Goal: Transaction & Acquisition: Purchase product/service

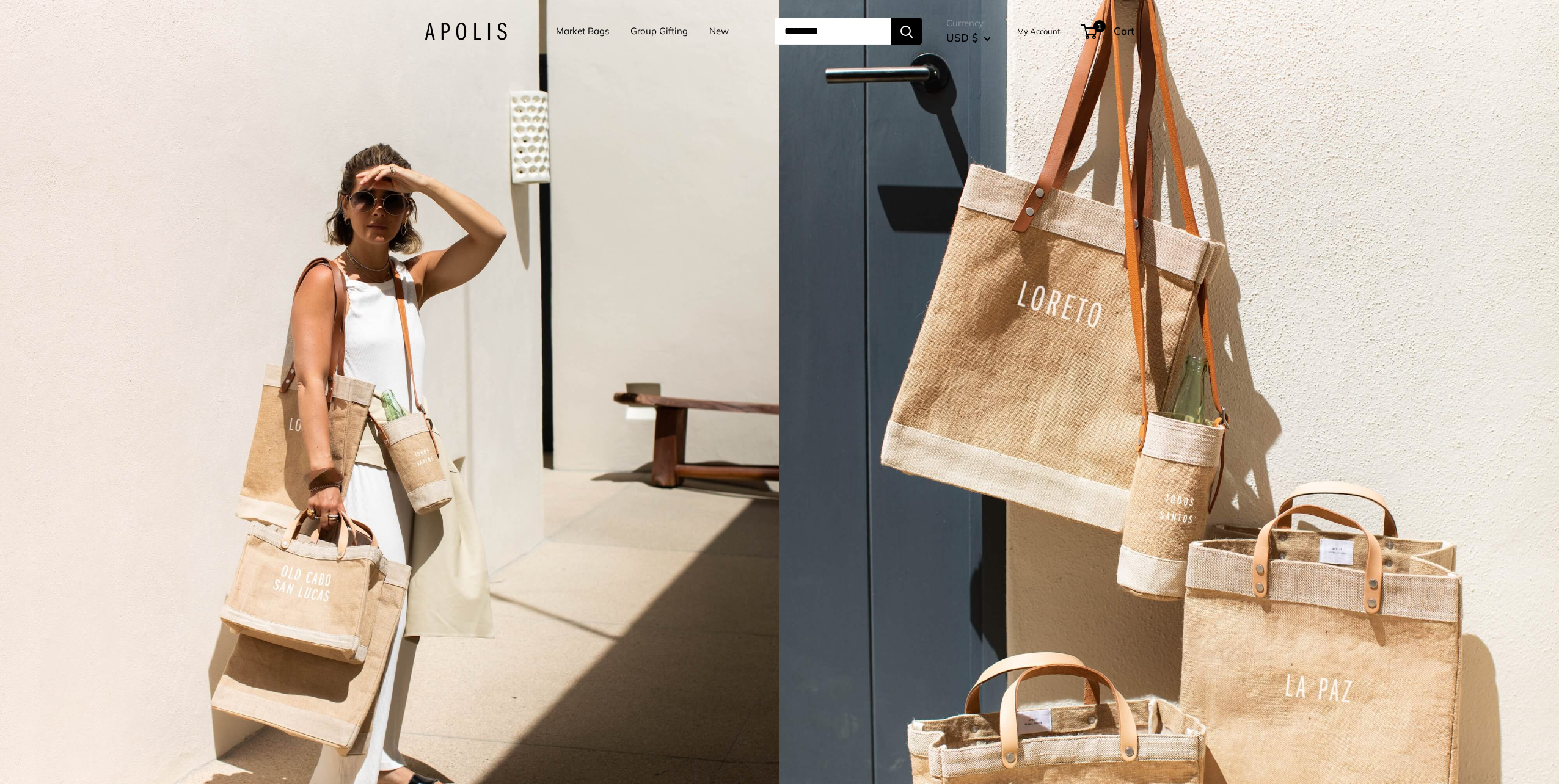
click at [569, 35] on link "Market Bags" at bounding box center [582, 31] width 54 height 17
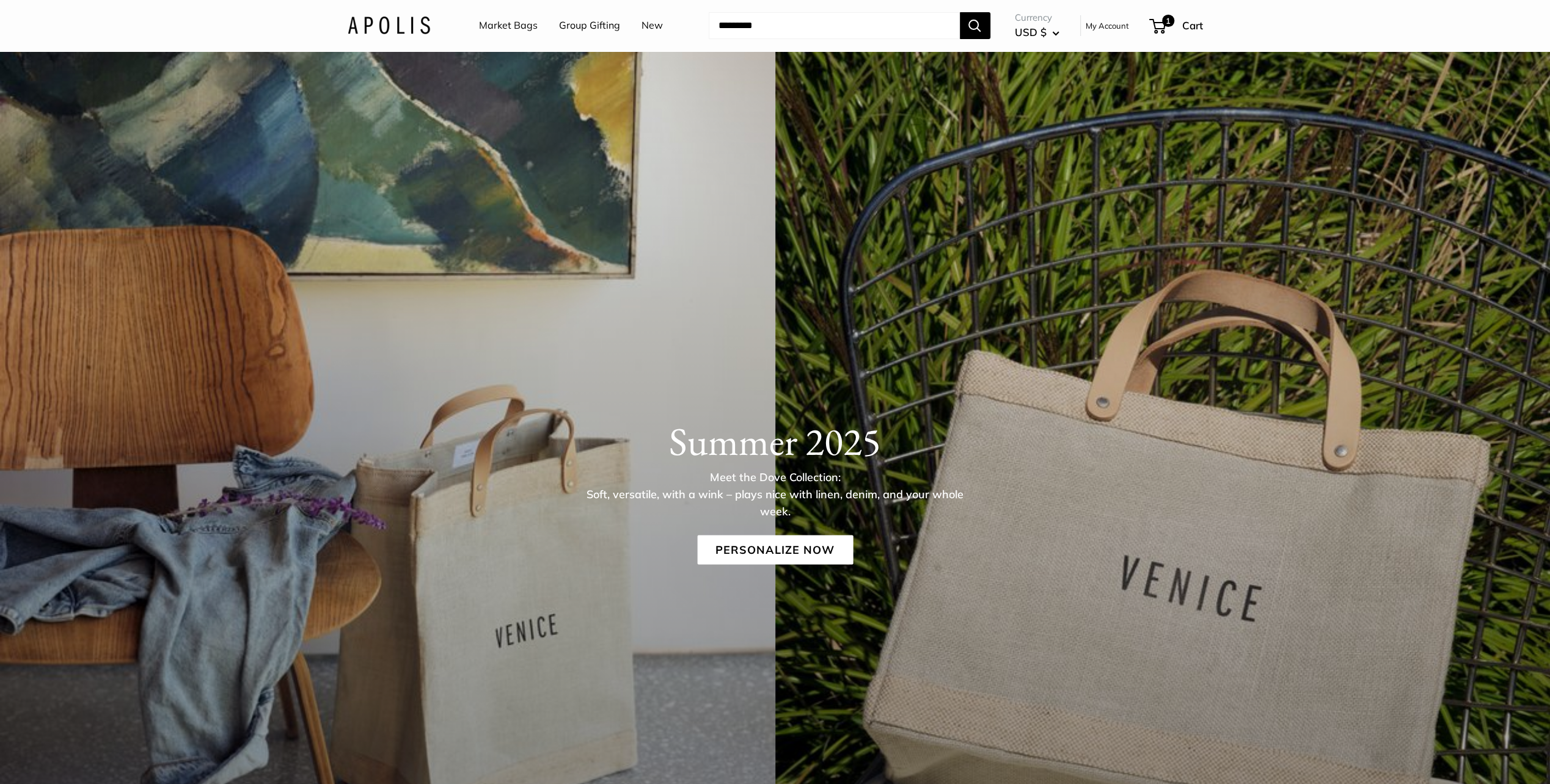
click at [488, 27] on link "Market Bags" at bounding box center [509, 26] width 59 height 19
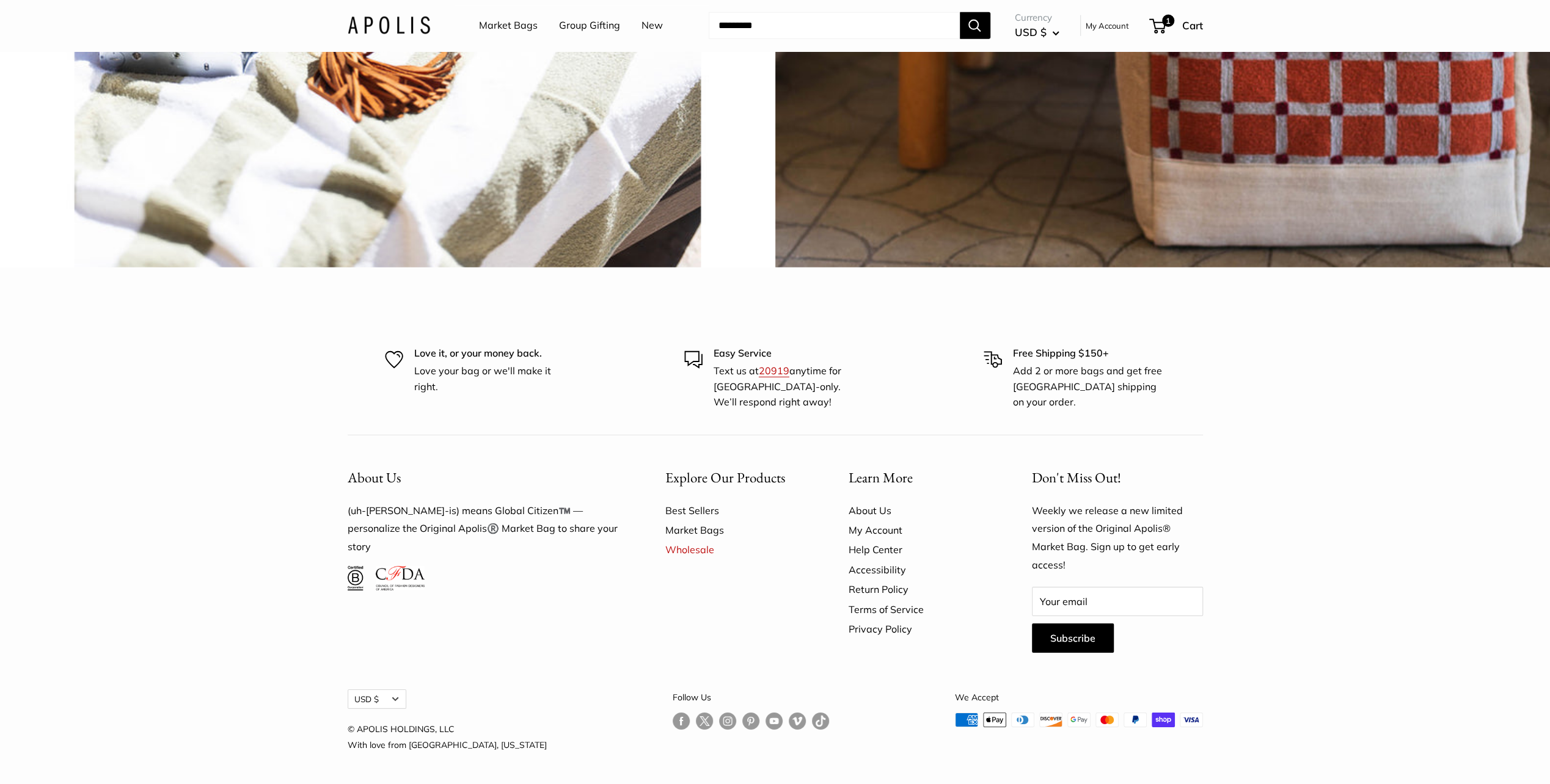
scroll to position [4000, 0]
click at [500, 27] on link "Market Bags" at bounding box center [509, 26] width 59 height 19
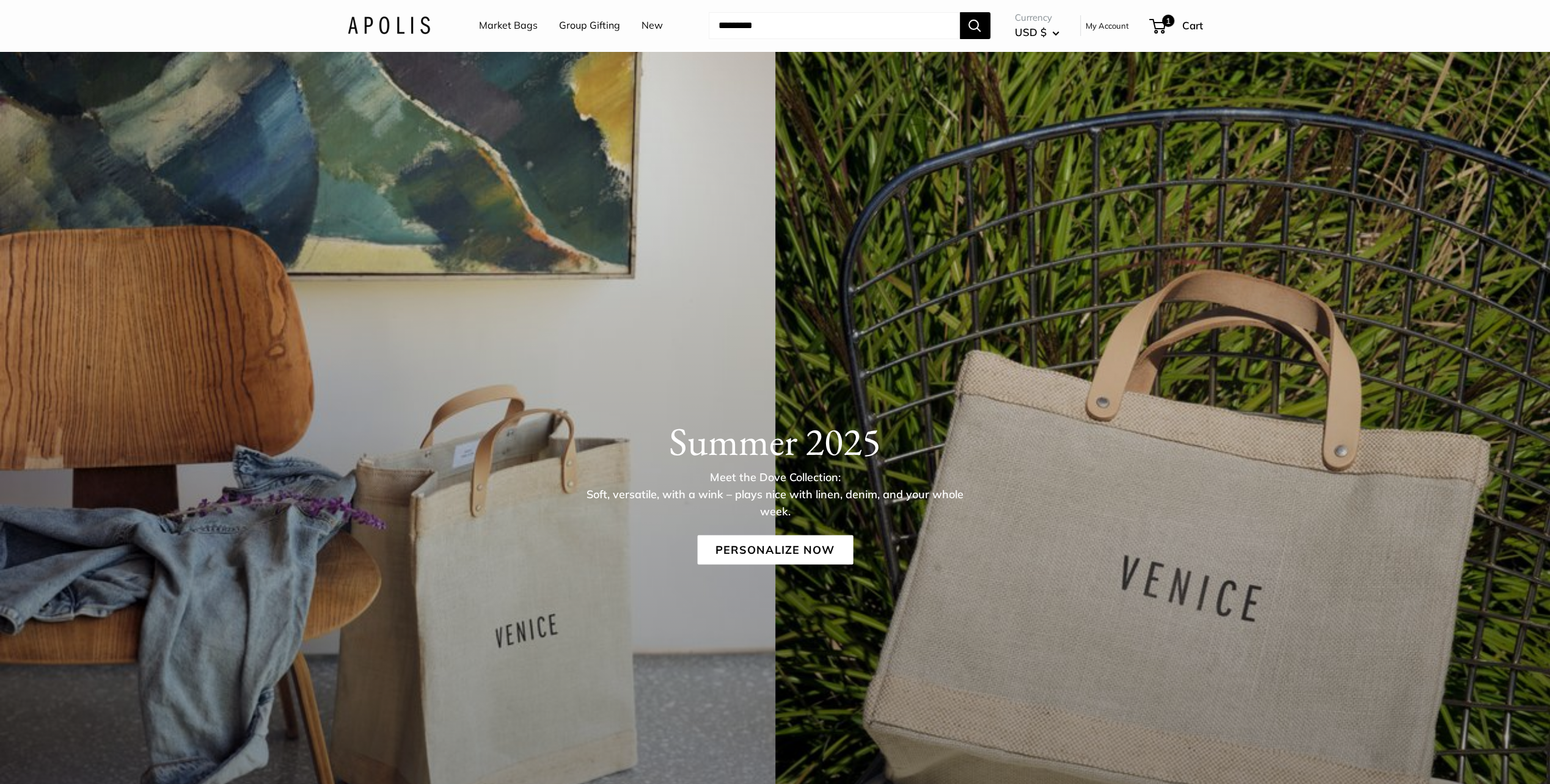
click at [500, 27] on link "Market Bags" at bounding box center [509, 26] width 59 height 19
click at [738, 27] on input "Search..." at bounding box center [835, 26] width 251 height 27
type input "****"
click at [960, 12] on button "Search" at bounding box center [974, 26] width 30 height 27
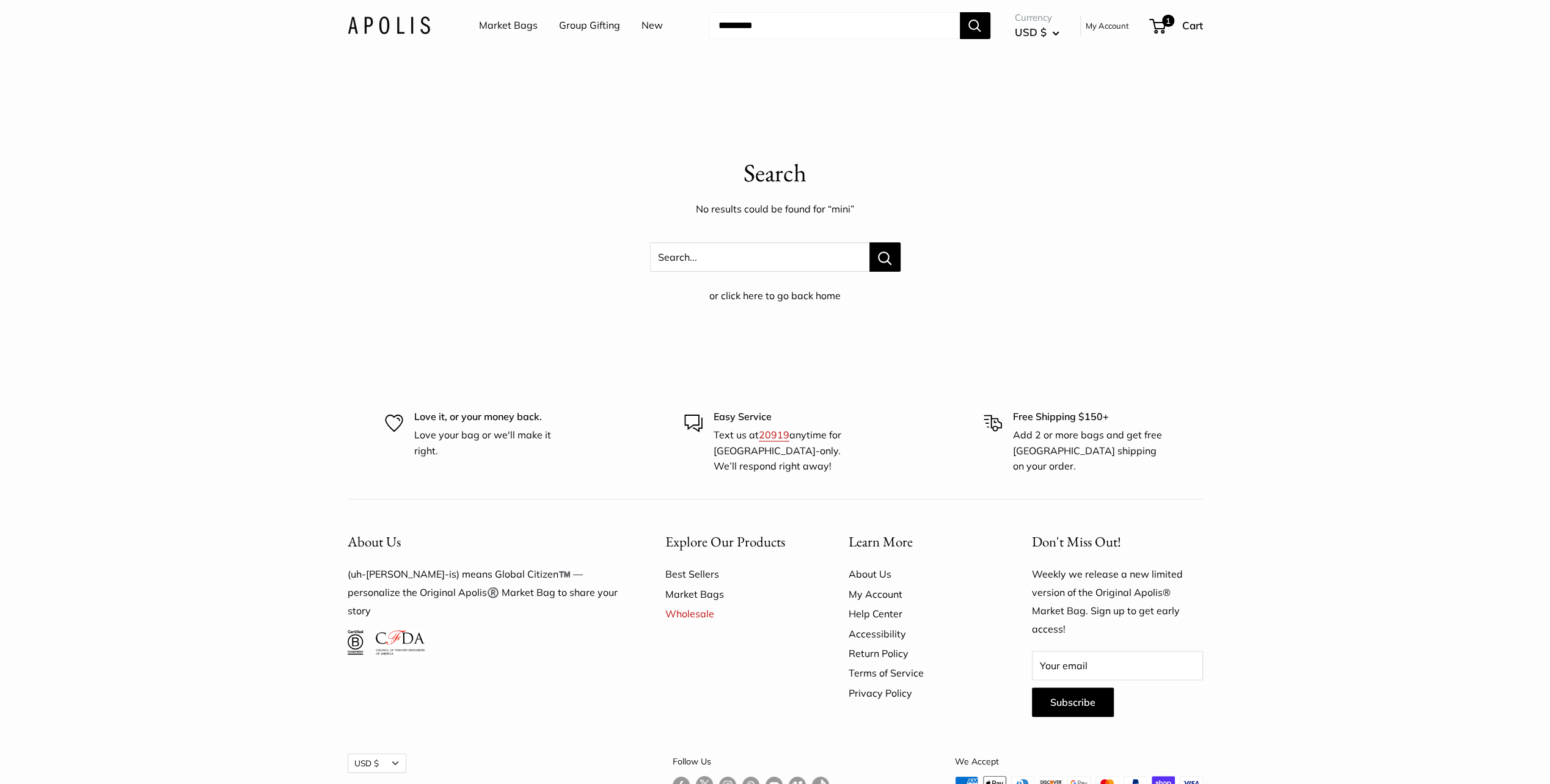
click at [379, 32] on img at bounding box center [389, 25] width 82 height 18
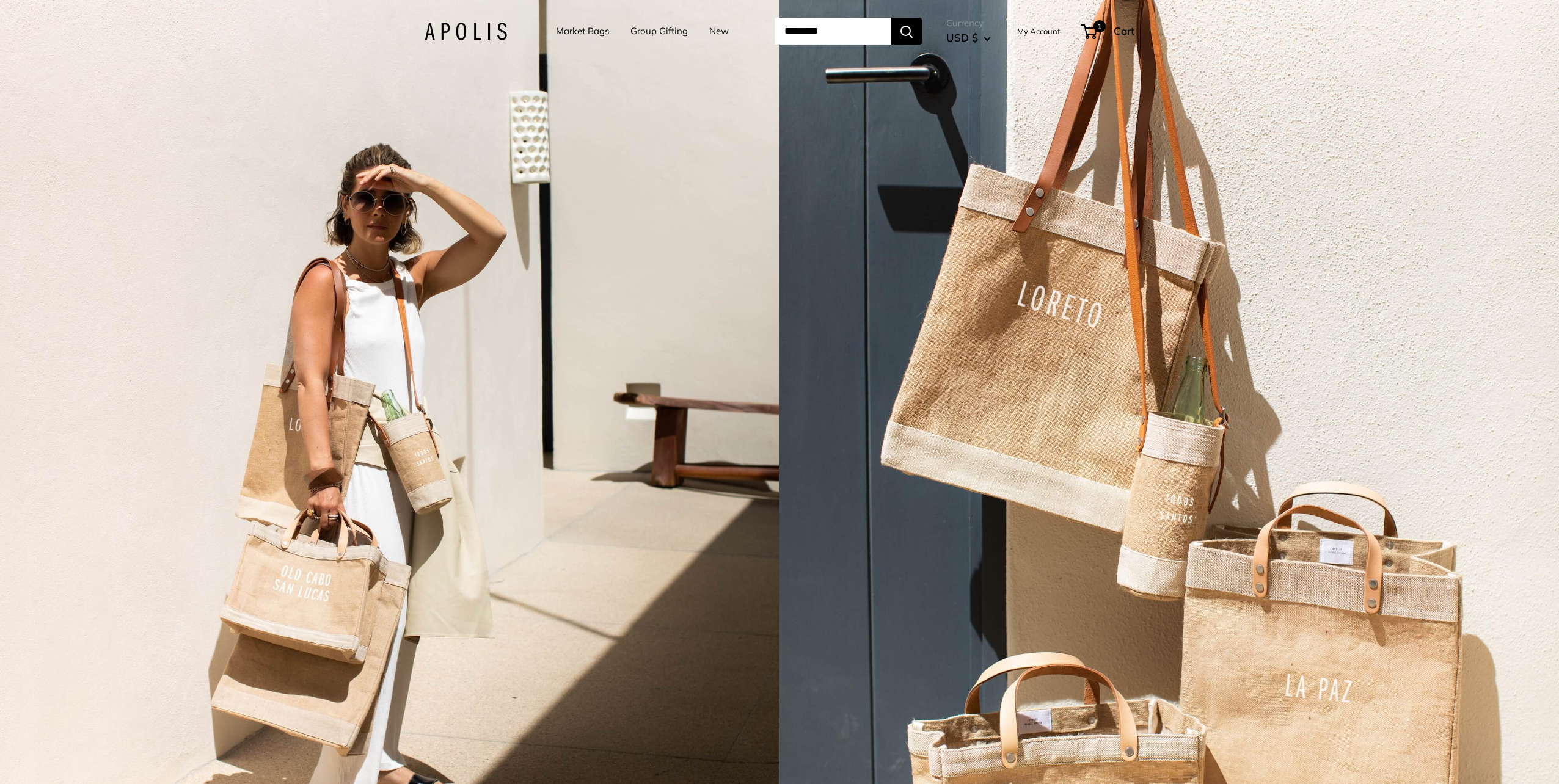
click at [572, 32] on link "Market Bags" at bounding box center [582, 31] width 54 height 17
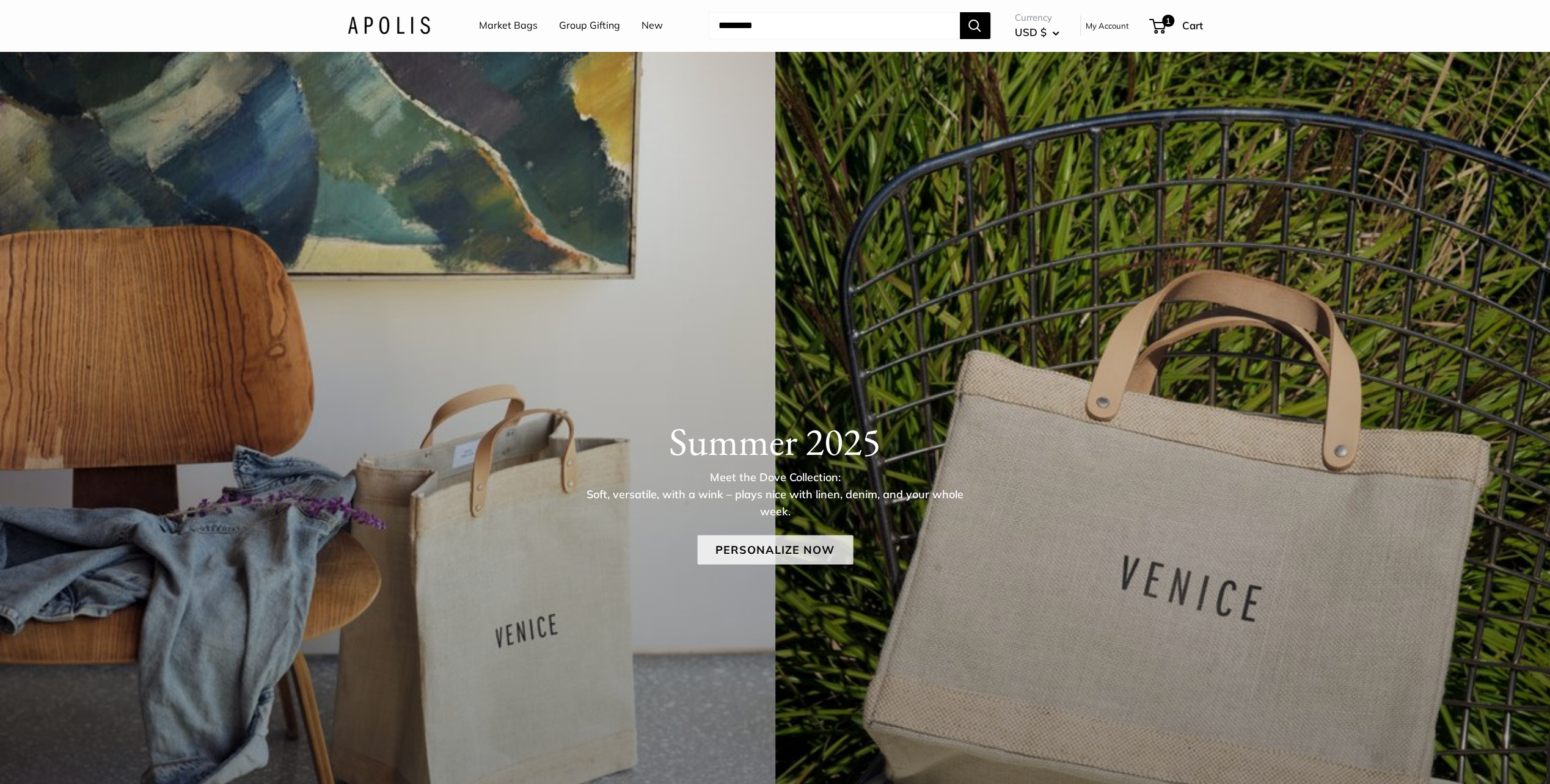
click at [773, 546] on link "Personalize Now" at bounding box center [775, 551] width 156 height 29
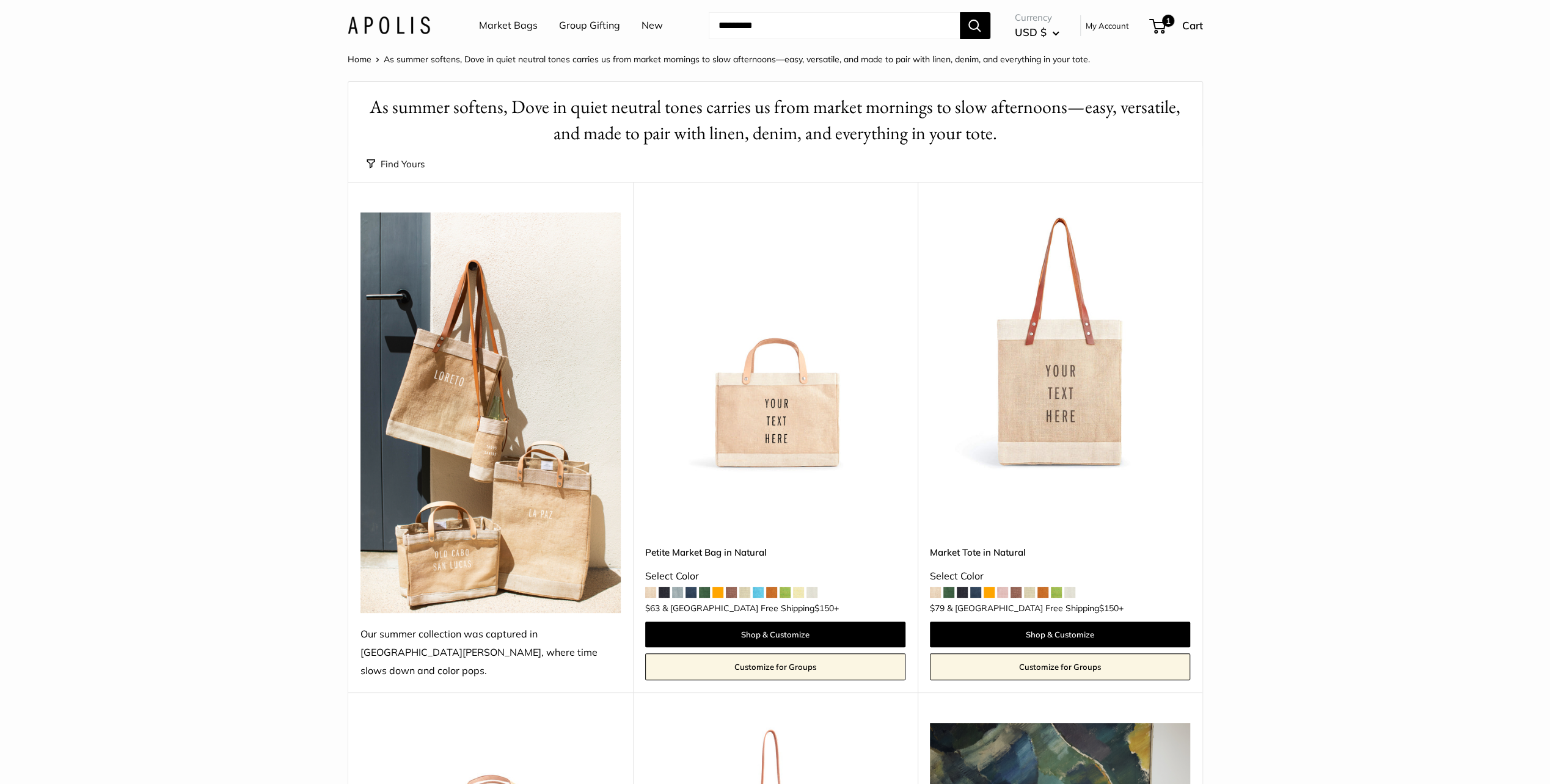
click at [0, 0] on img at bounding box center [0, 0] width 0 height 0
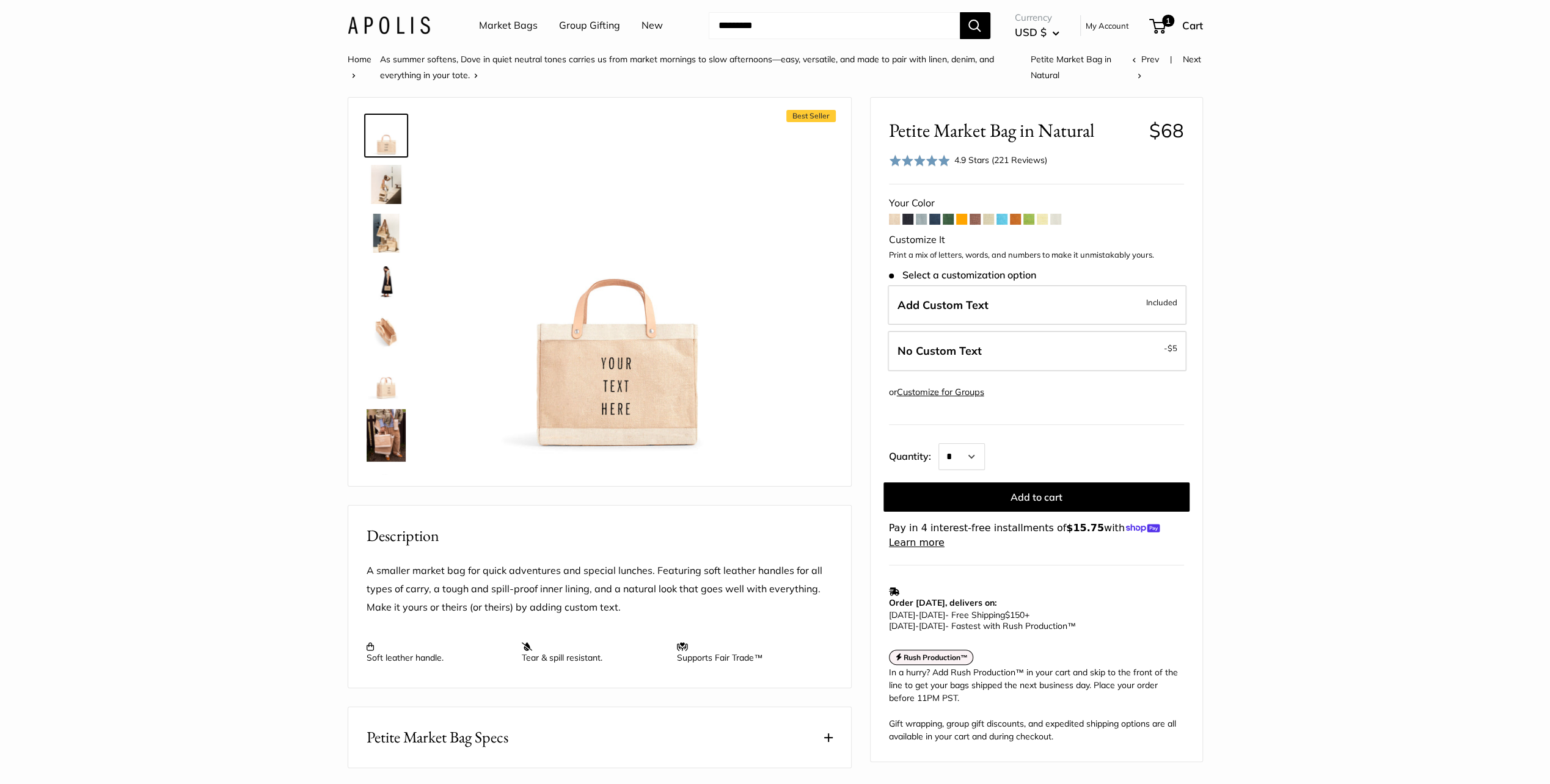
click at [960, 219] on span at bounding box center [962, 219] width 11 height 11
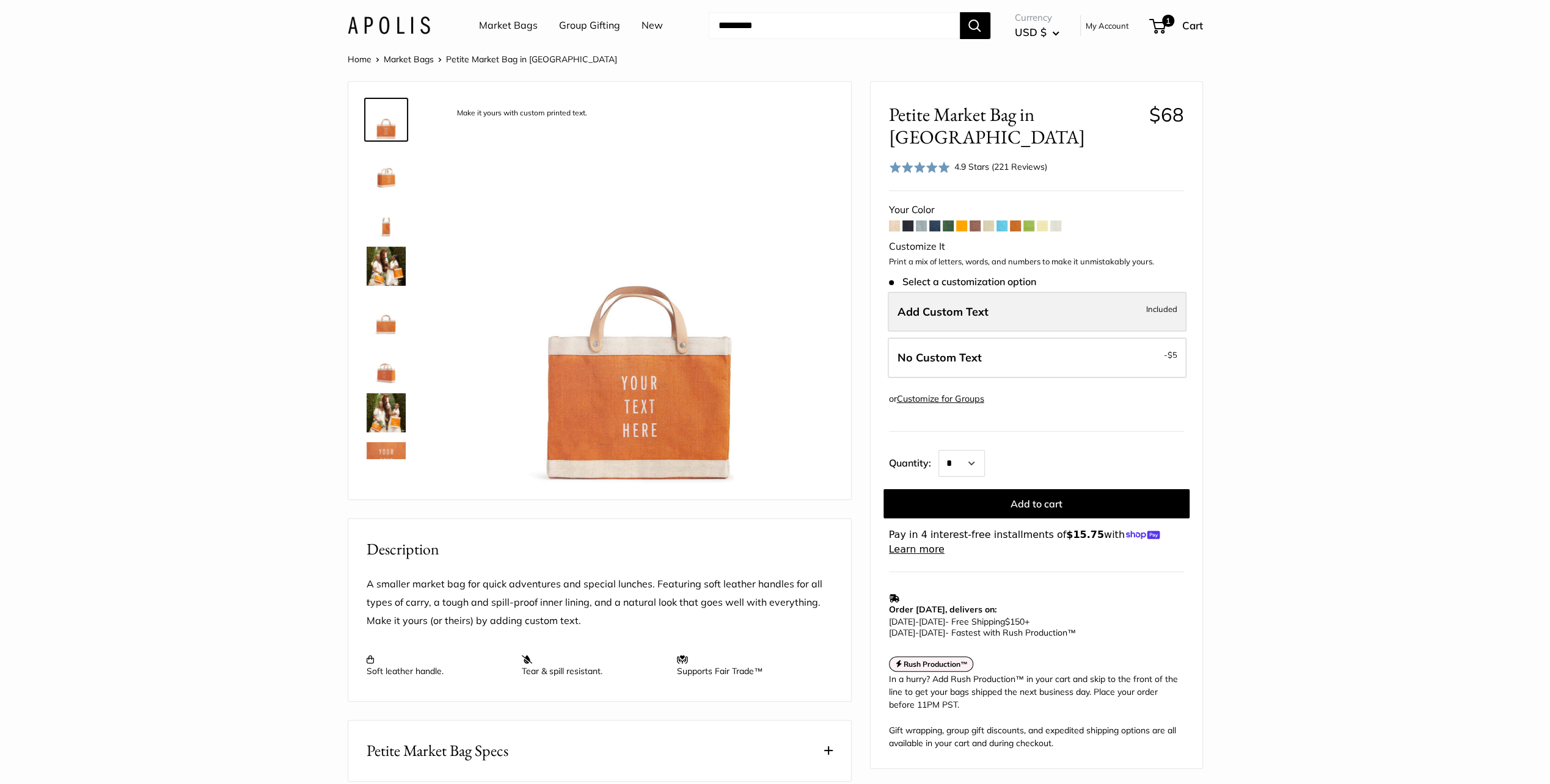
click at [944, 305] on span "Add Custom Text" at bounding box center [943, 312] width 91 height 14
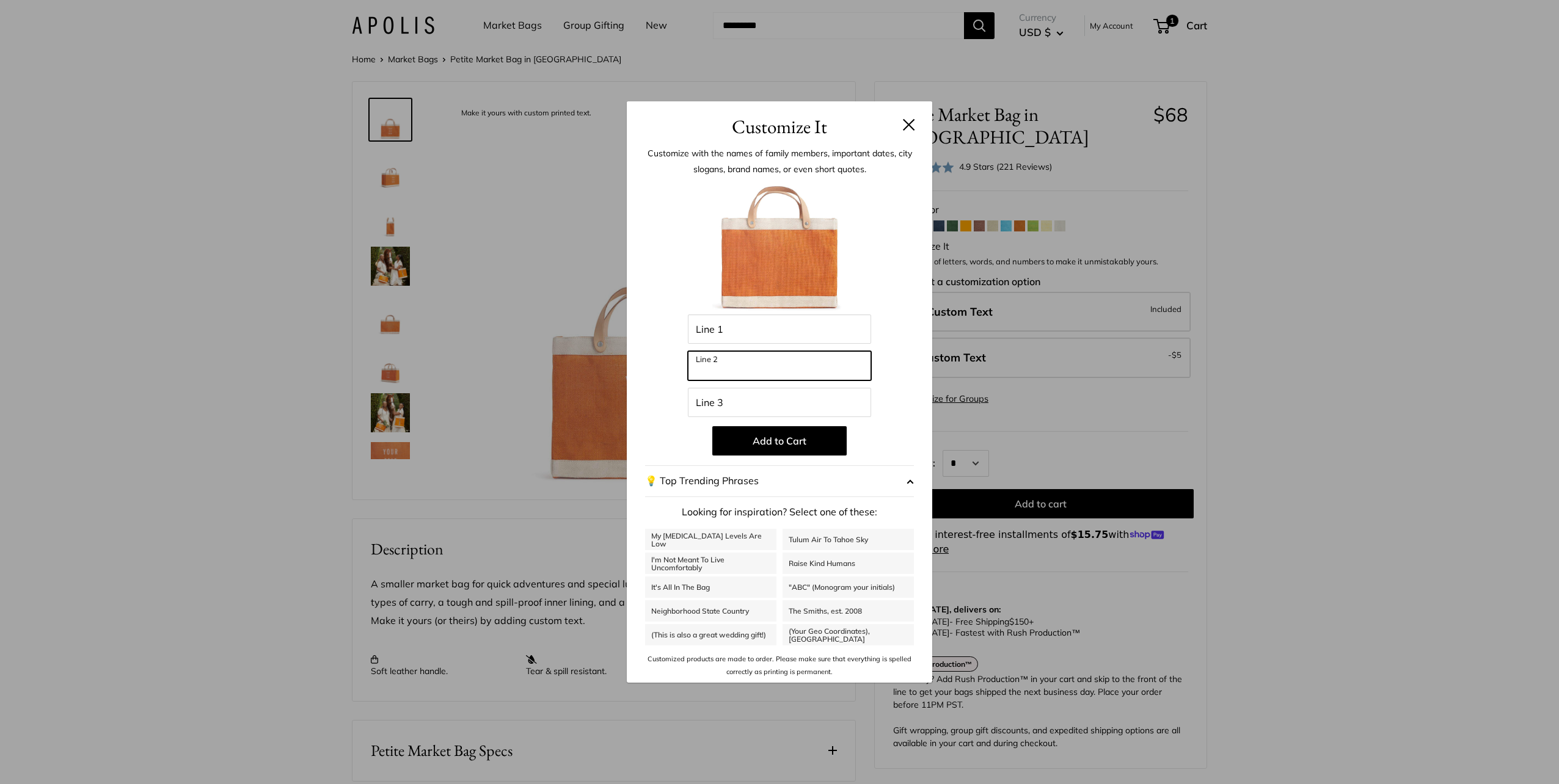
click at [746, 361] on input "Line 2" at bounding box center [780, 366] width 183 height 29
type input "****"
click at [1288, 406] on div "Customize It Customize with the names of family members, important dates, city …" at bounding box center [780, 392] width 1559 height 784
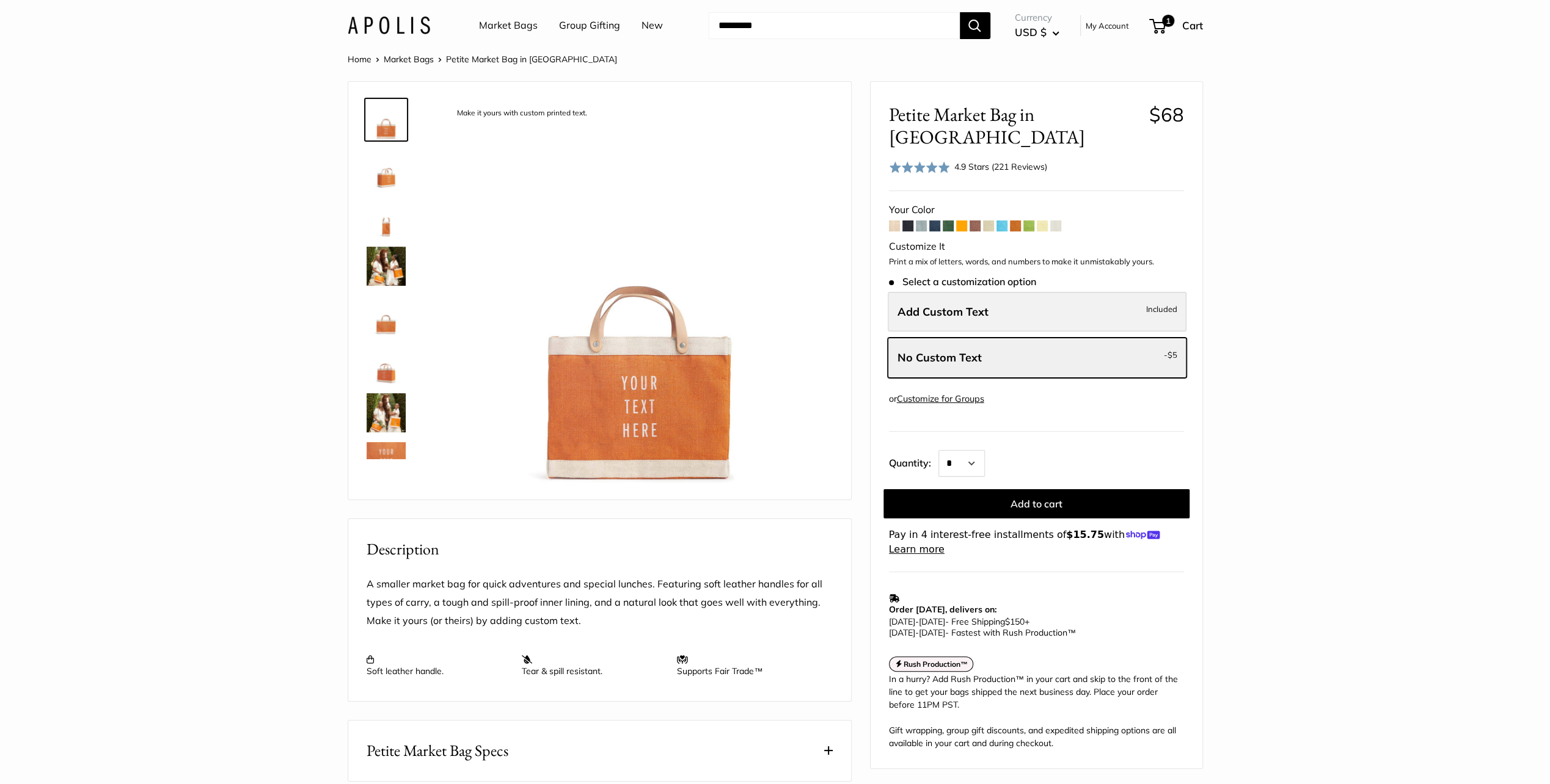
click at [968, 305] on span "Add Custom Text" at bounding box center [943, 312] width 91 height 14
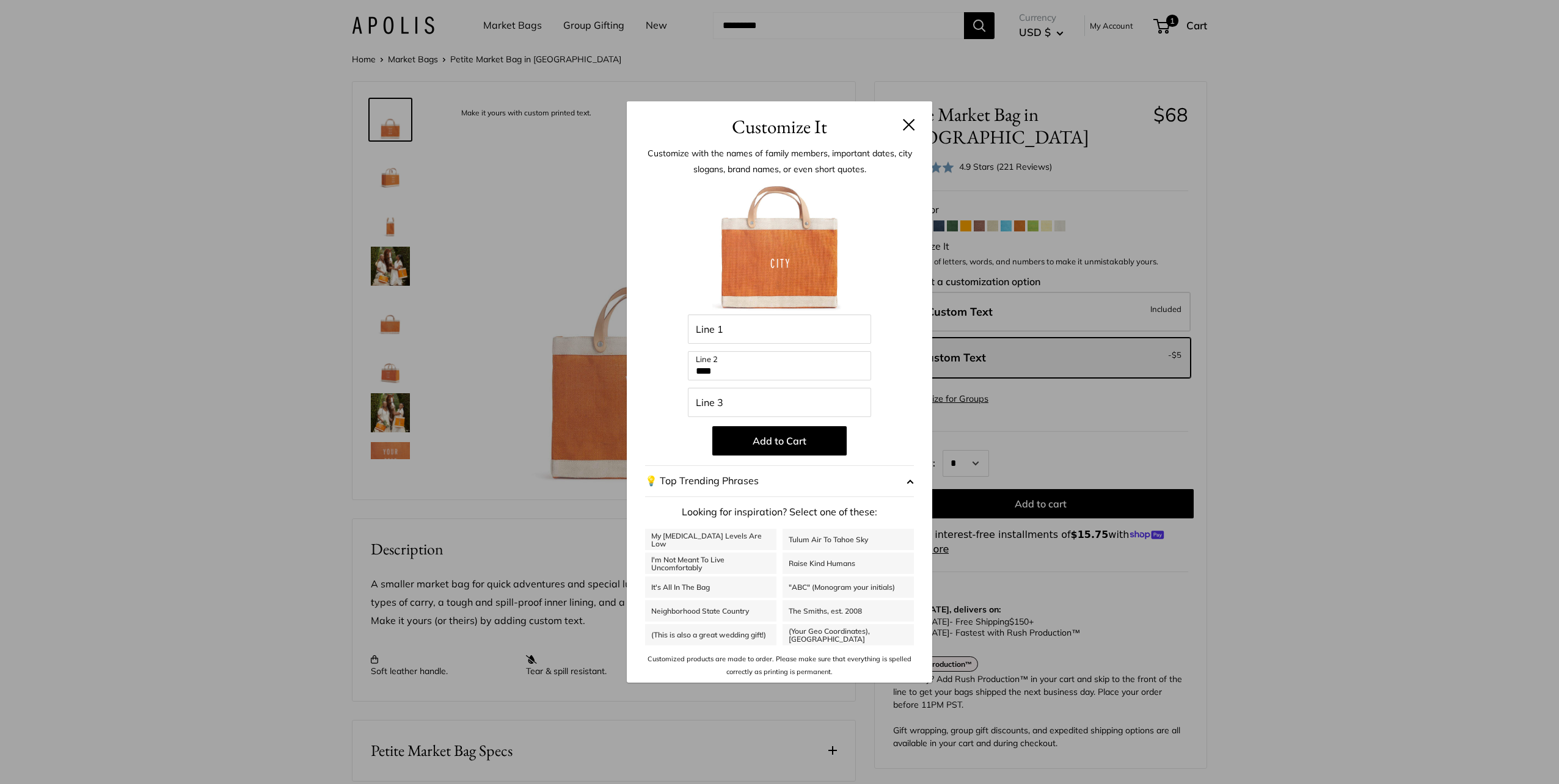
click at [1379, 351] on div "Customize It Customize with the names of family members, important dates, city …" at bounding box center [780, 392] width 1559 height 784
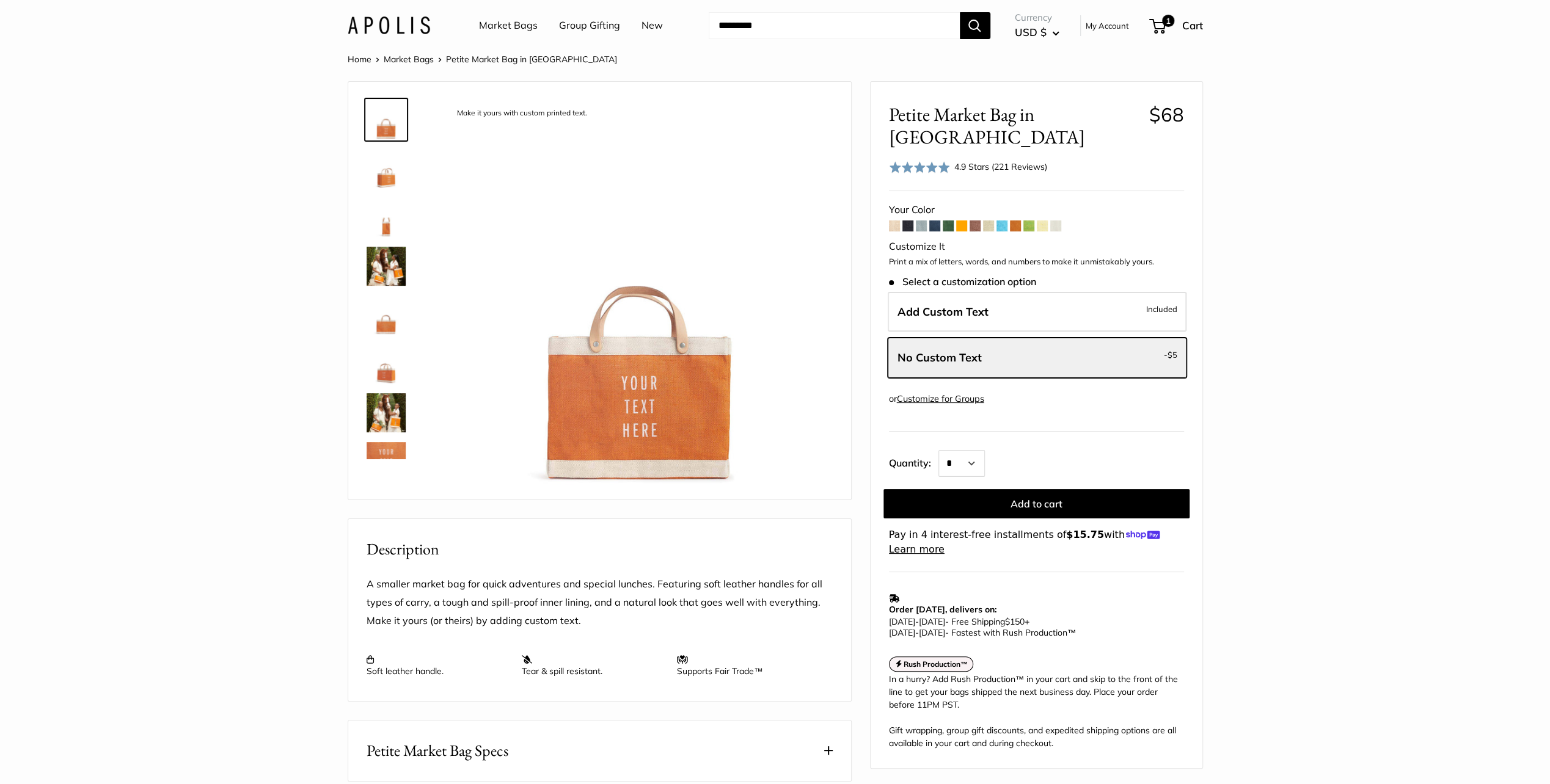
click at [1026, 220] on span at bounding box center [1029, 226] width 11 height 11
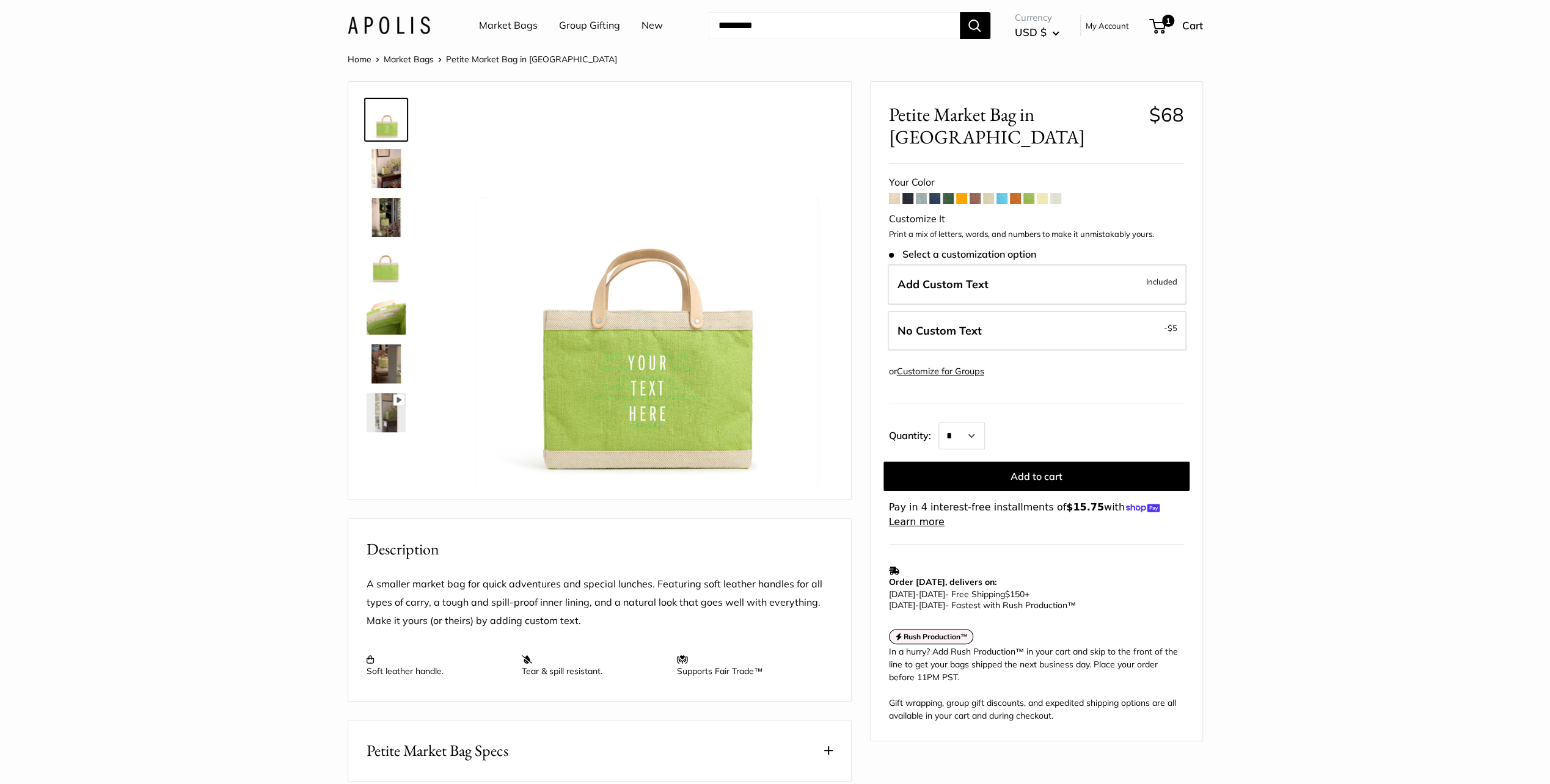
click at [948, 193] on span at bounding box center [948, 199] width 11 height 11
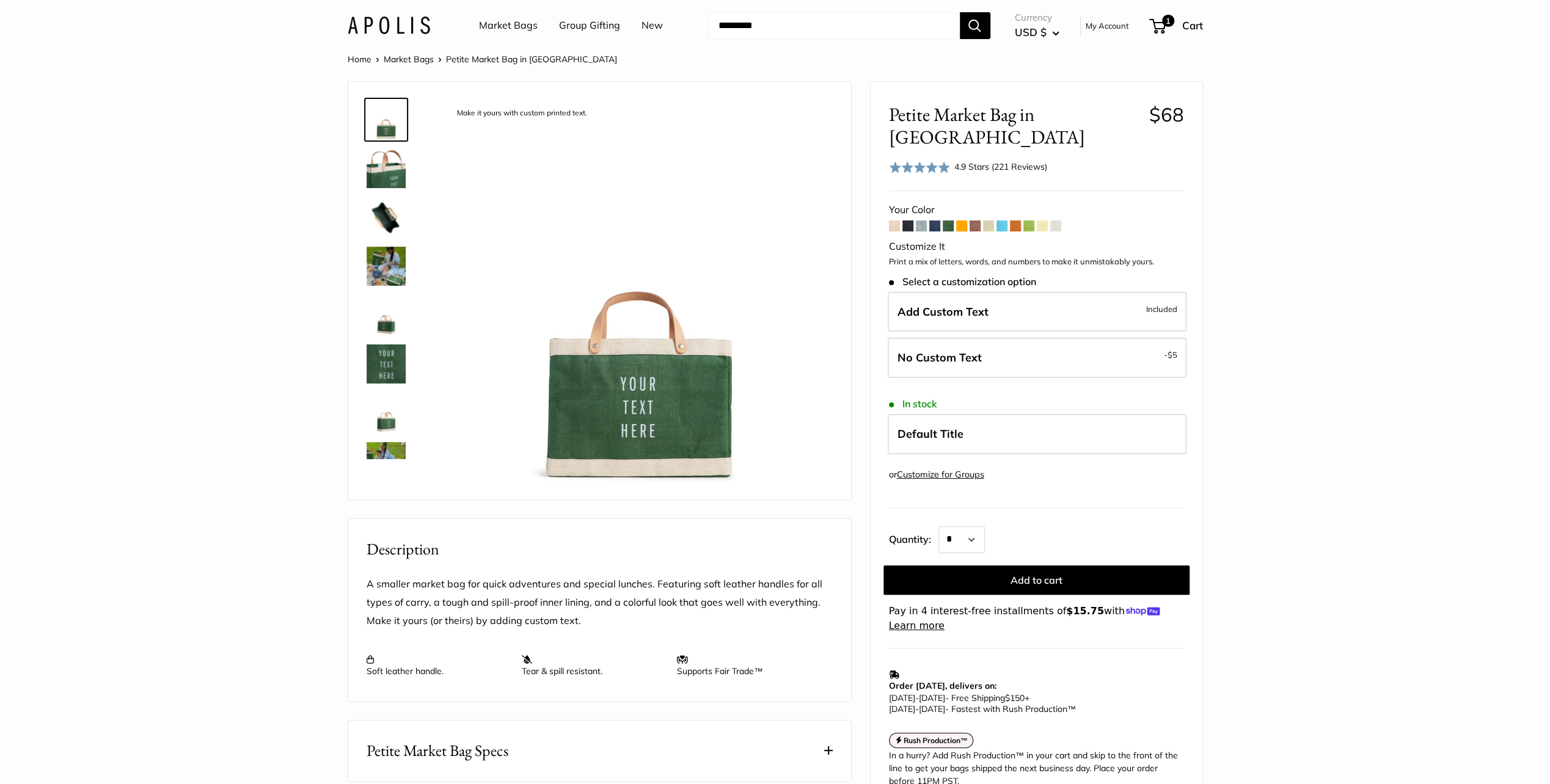
click at [1033, 220] on span at bounding box center [1029, 226] width 11 height 11
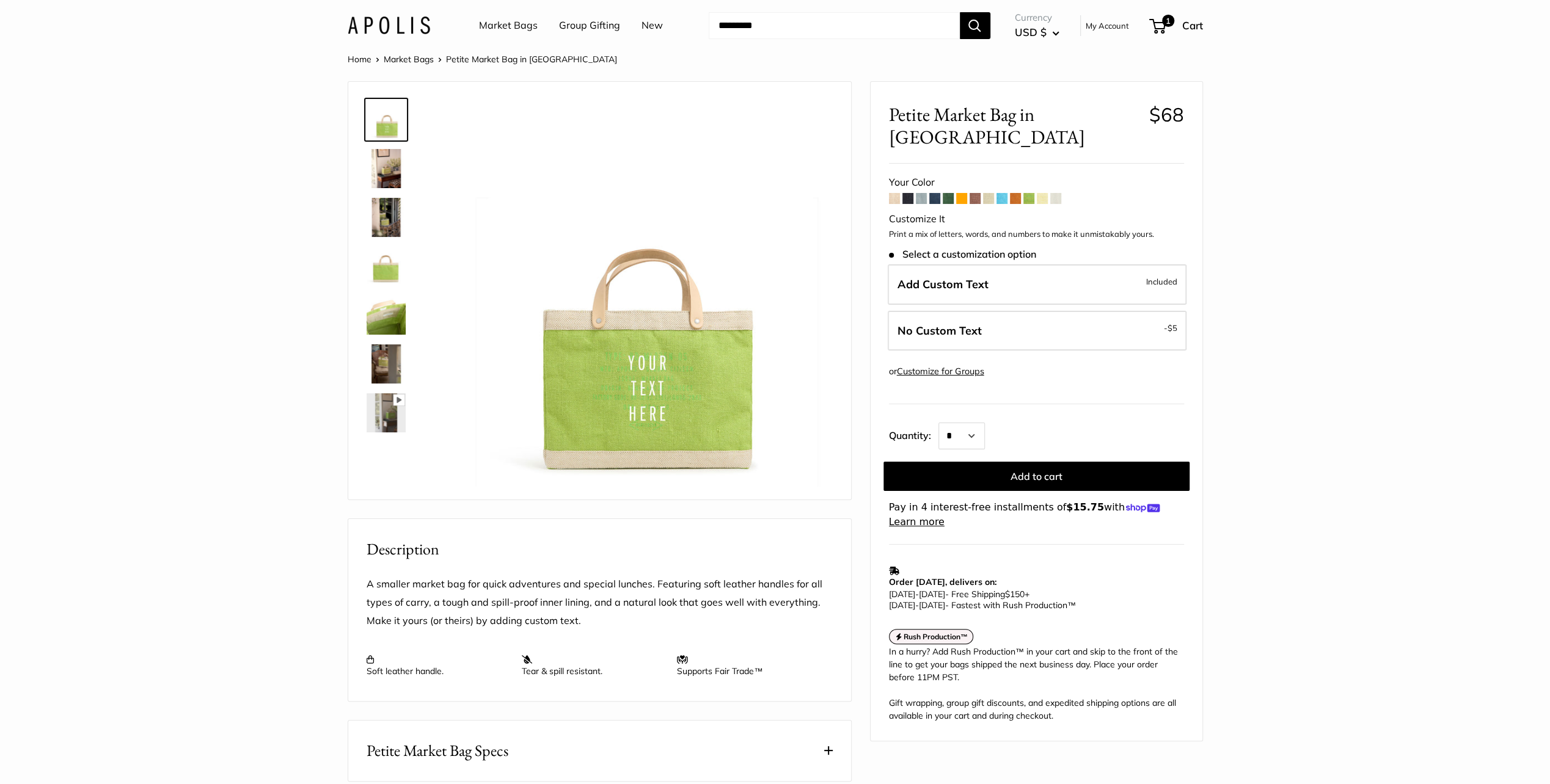
click at [1047, 193] on span at bounding box center [1043, 199] width 11 height 11
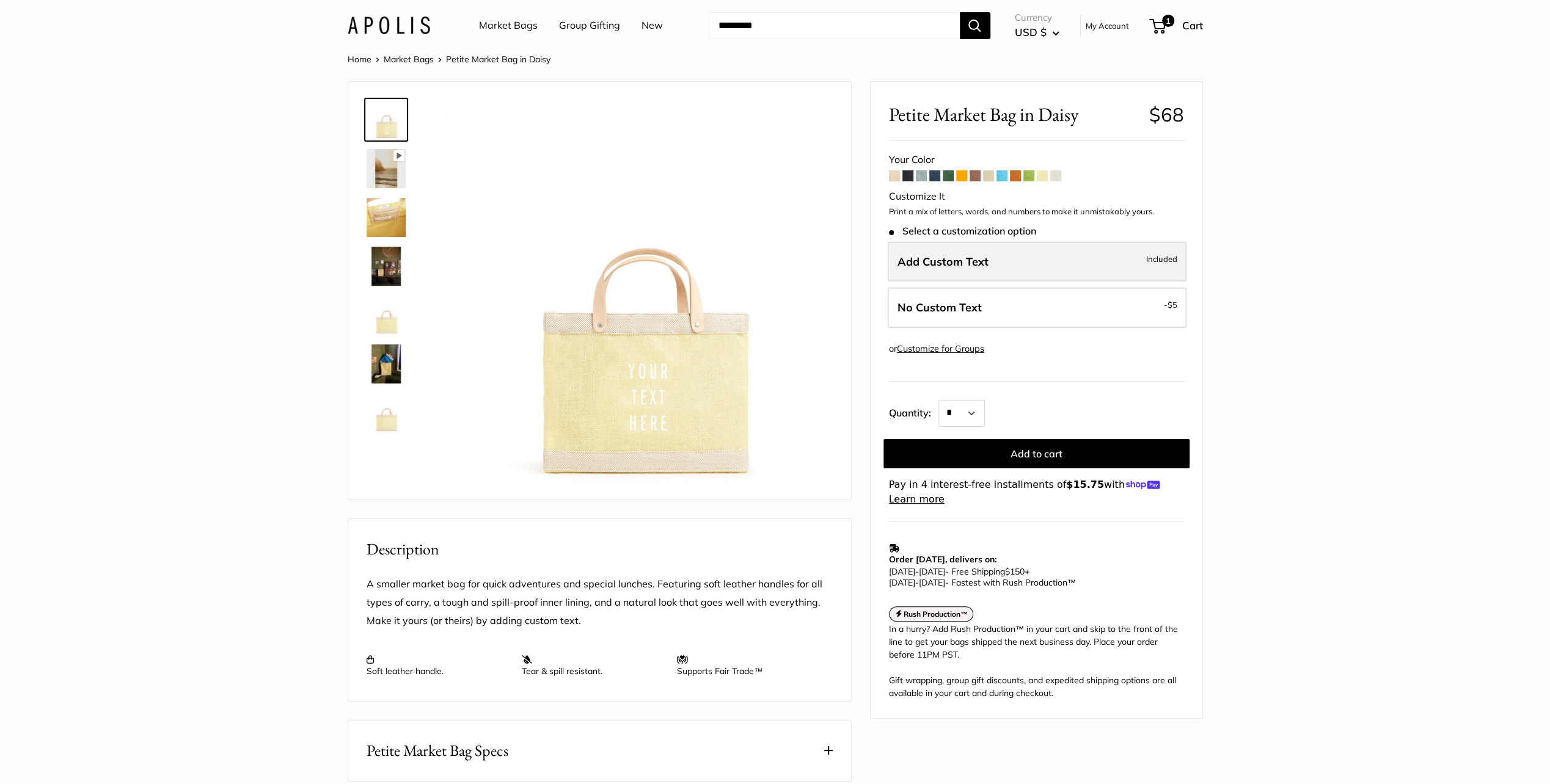
click at [954, 261] on span "Add Custom Text" at bounding box center [943, 261] width 91 height 14
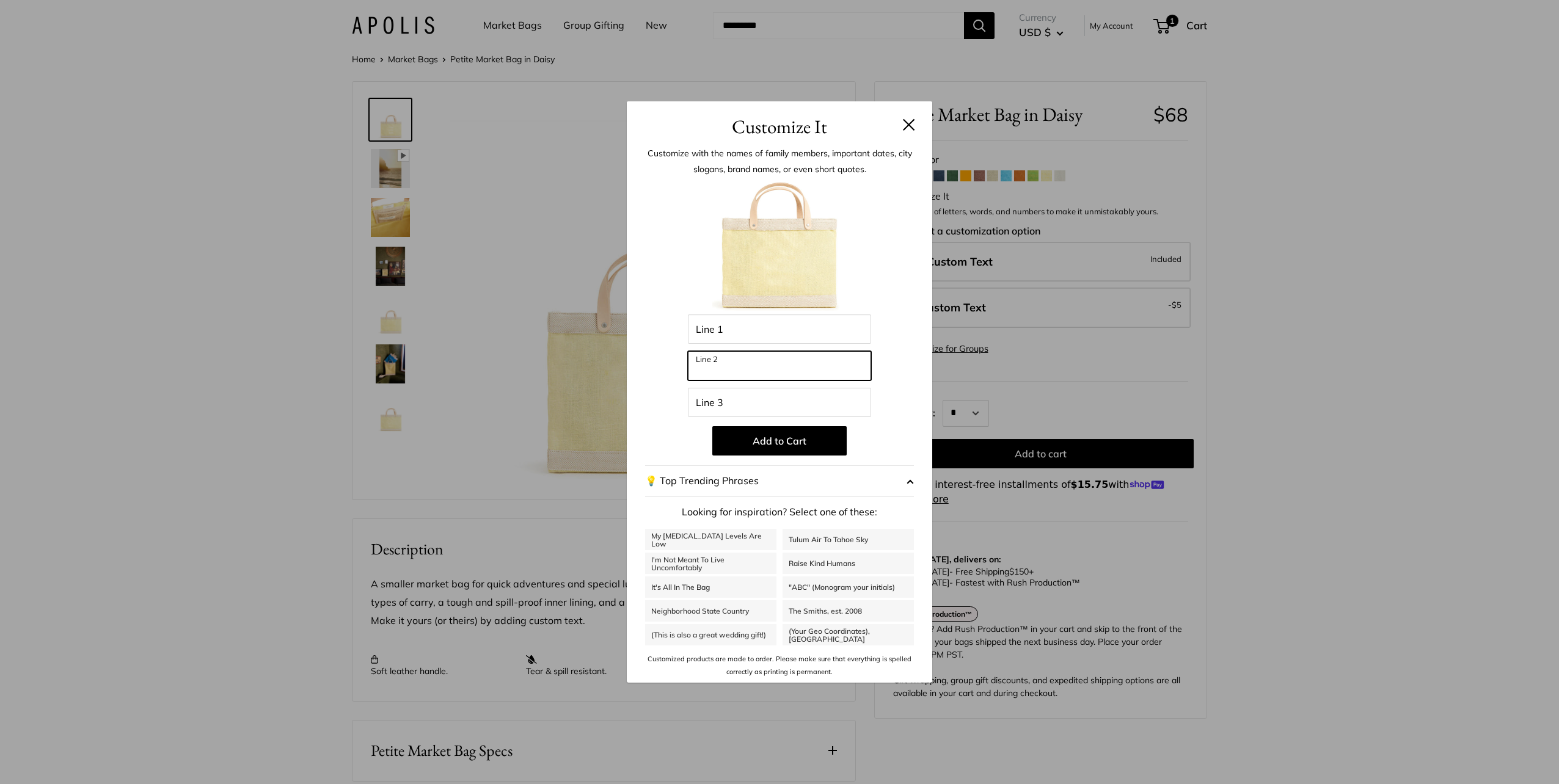
click at [727, 358] on input "Line 2" at bounding box center [780, 366] width 183 height 29
type input "*******"
drag, startPoint x: 1304, startPoint y: 273, endPoint x: 1257, endPoint y: 264, distance: 47.9
click at [1301, 273] on div "Customize It Customize with the names of family members, important dates, city …" at bounding box center [780, 392] width 1559 height 784
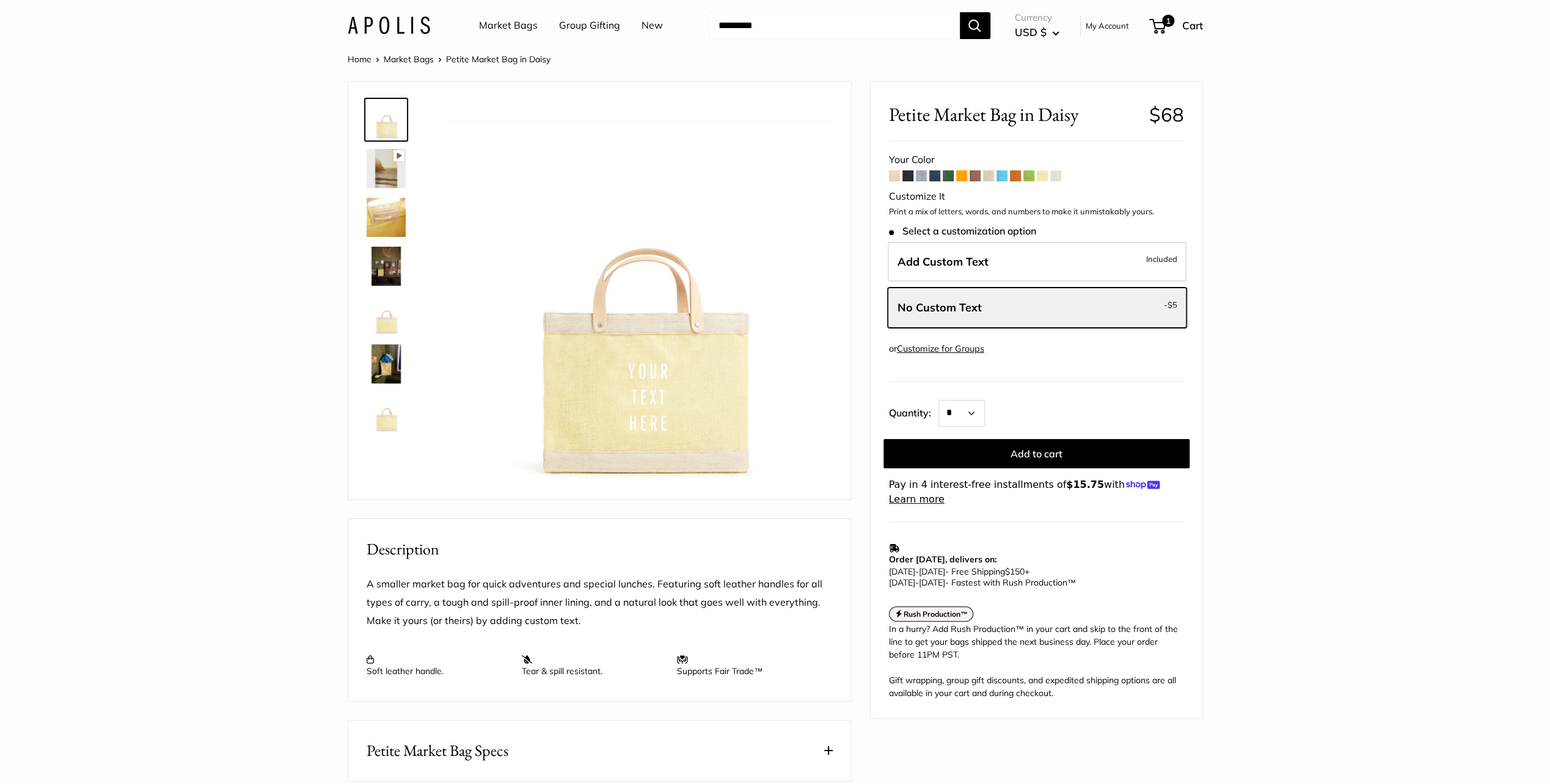
click at [919, 174] on span at bounding box center [922, 176] width 11 height 11
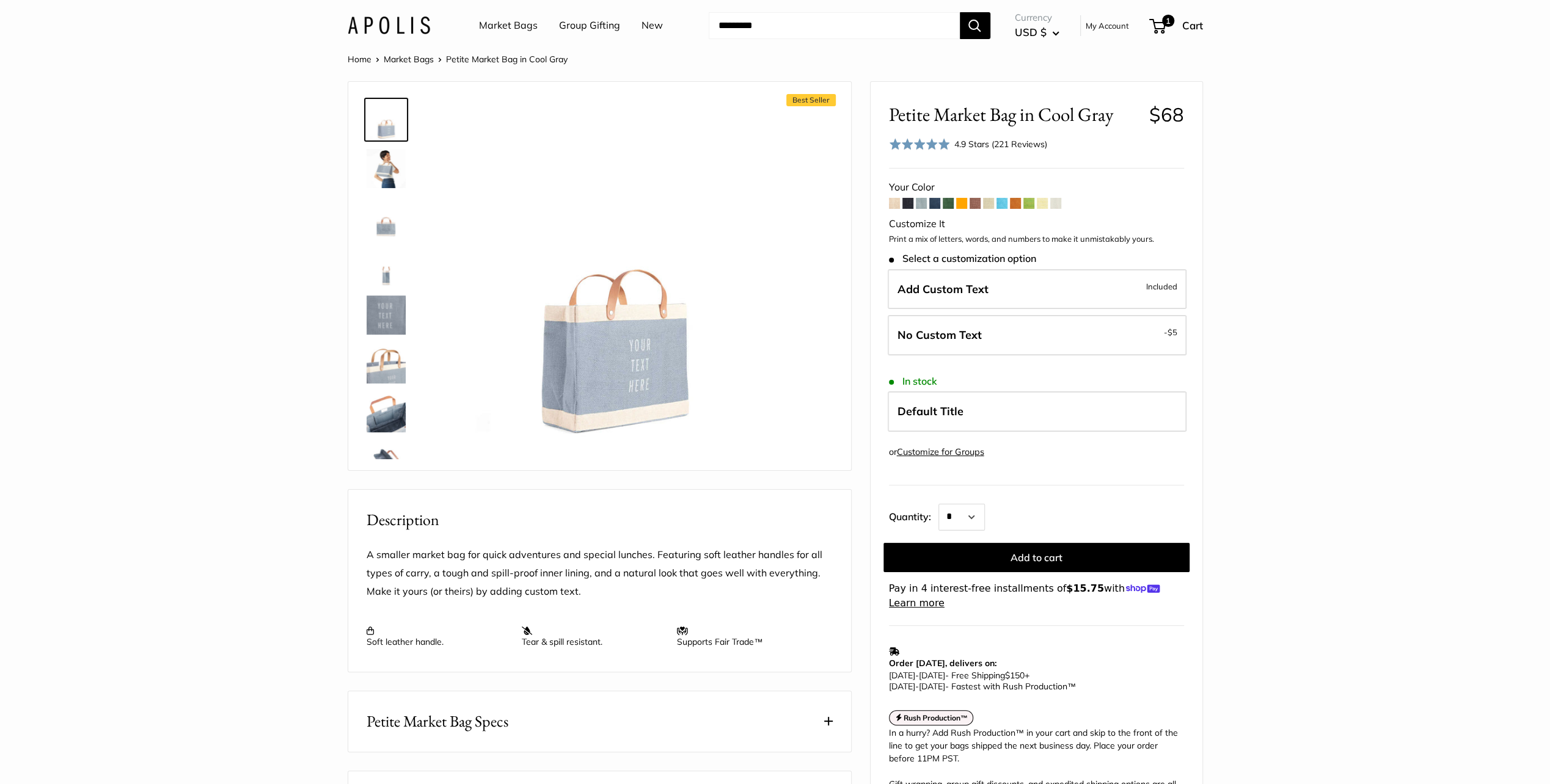
click at [978, 204] on span at bounding box center [975, 203] width 11 height 11
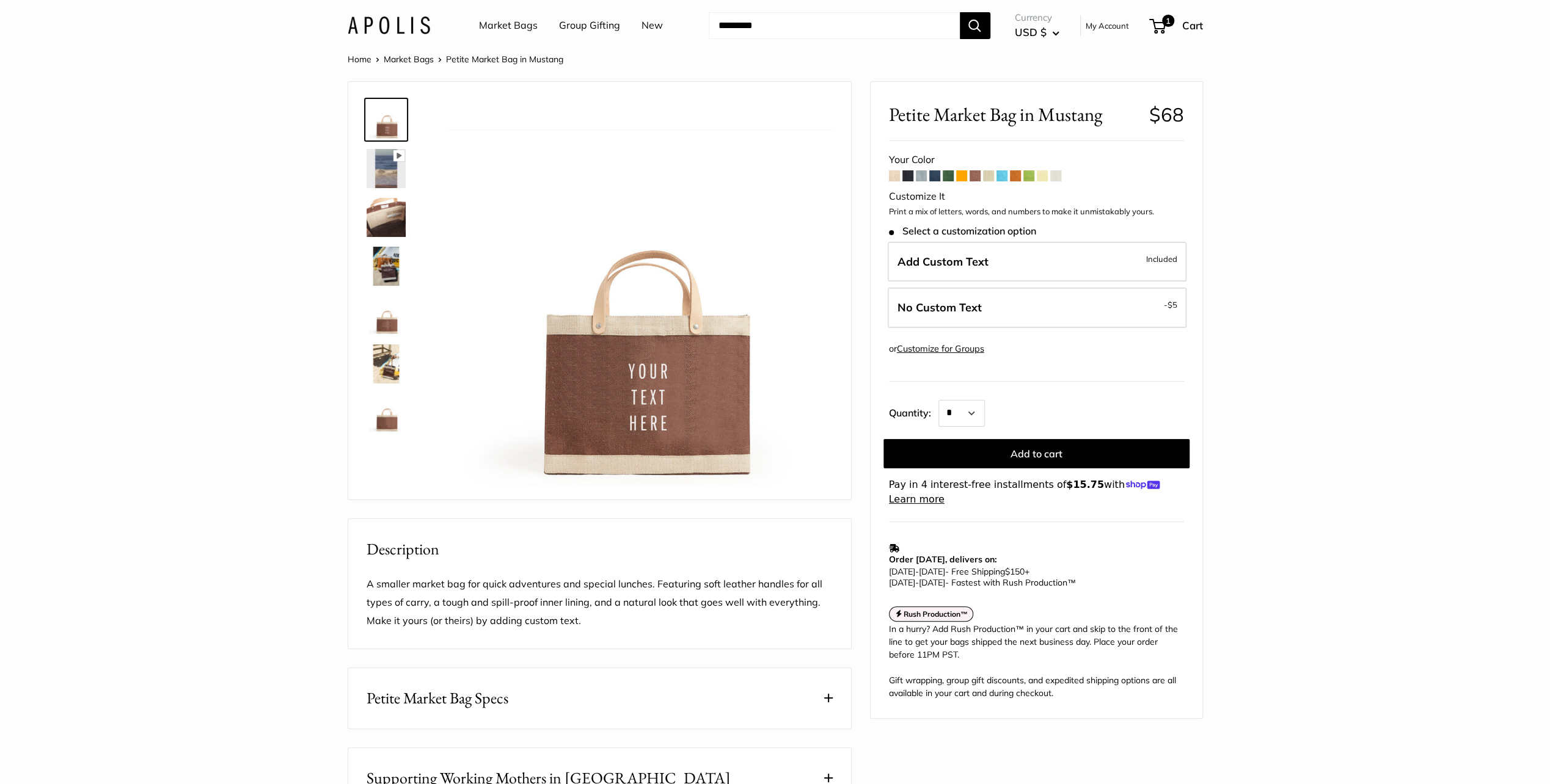
click at [945, 176] on span at bounding box center [948, 176] width 11 height 11
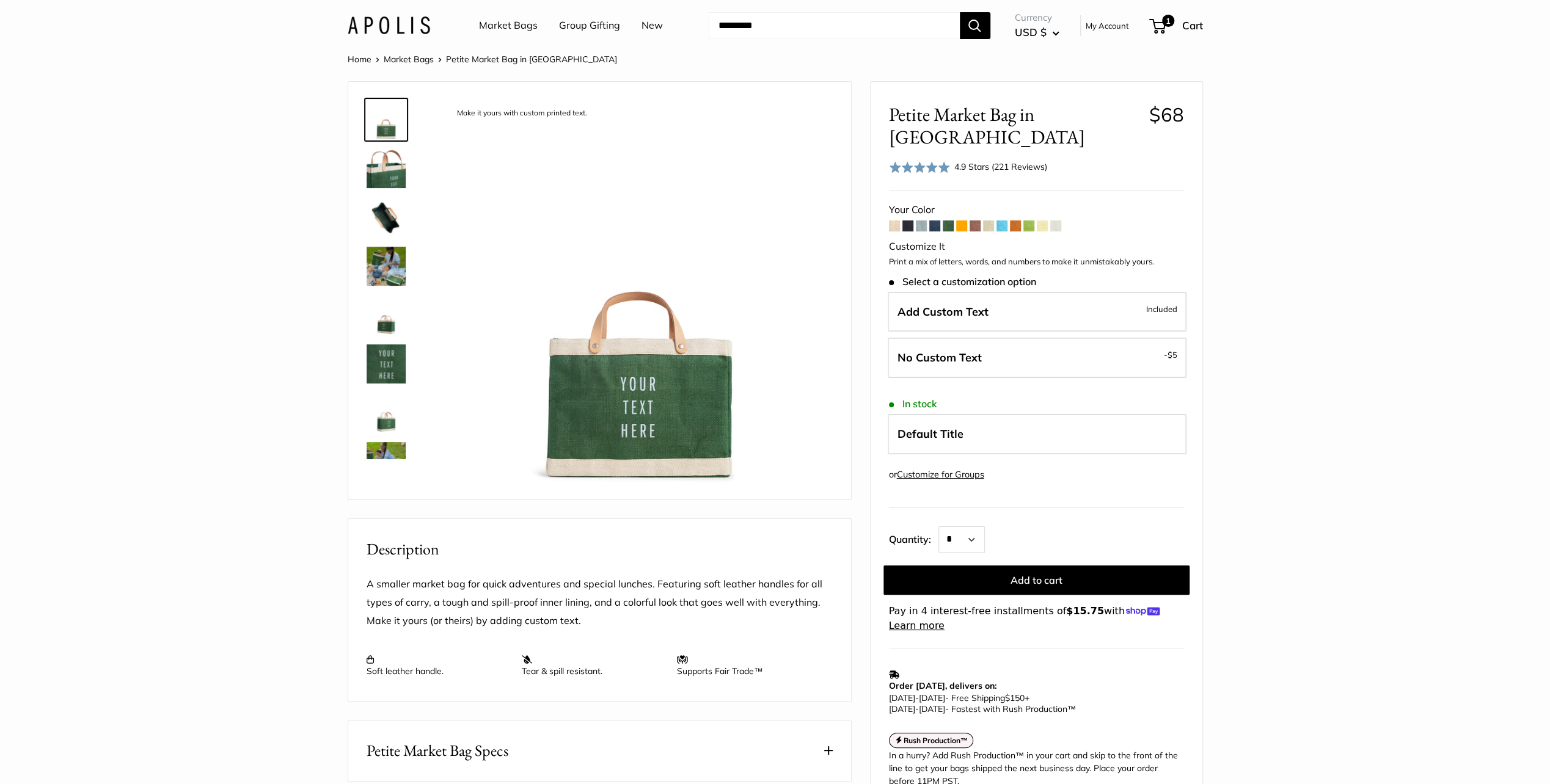
click at [986, 220] on span at bounding box center [988, 226] width 11 height 11
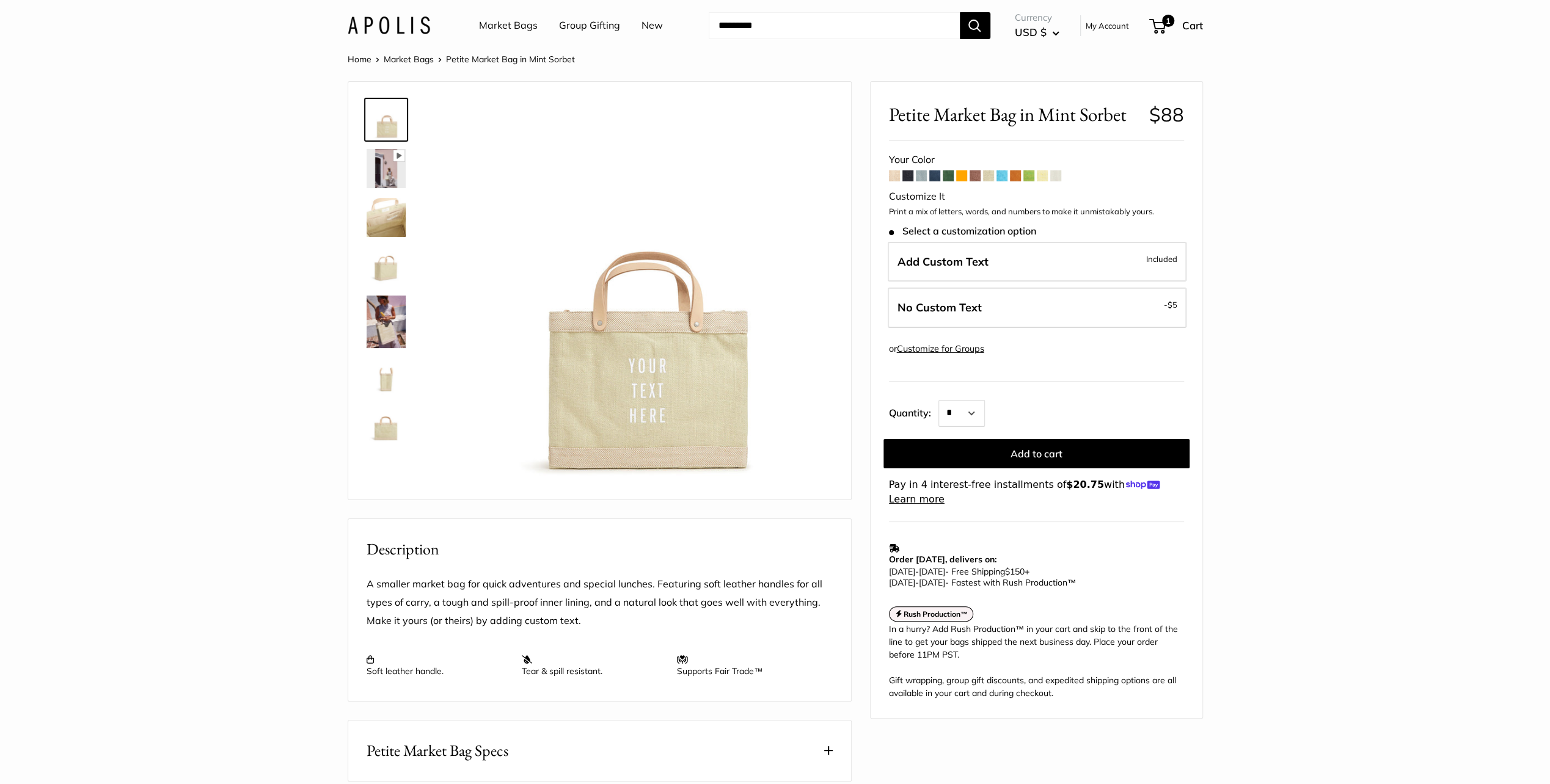
click at [894, 174] on span at bounding box center [894, 176] width 11 height 11
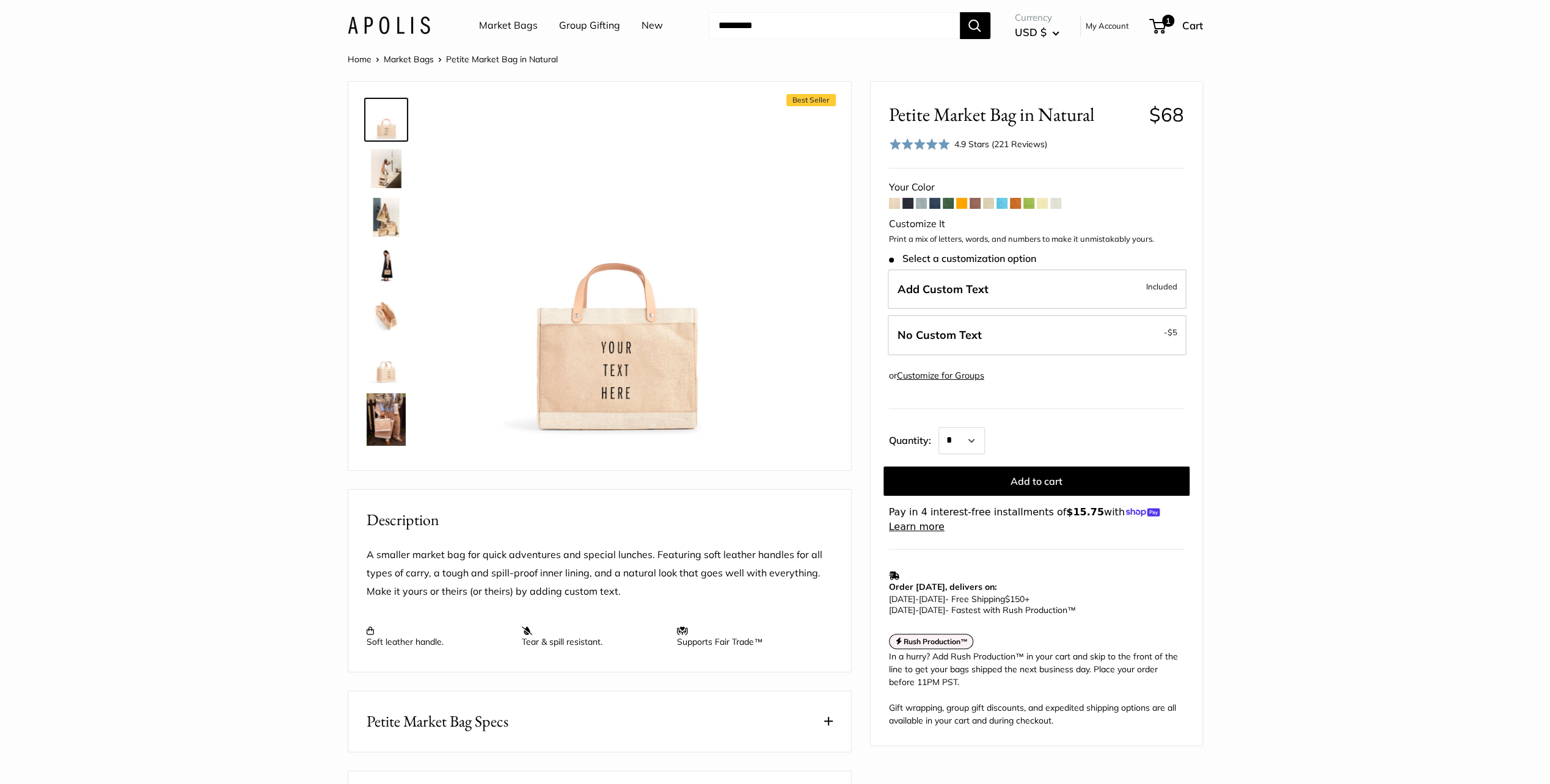
click at [919, 205] on span at bounding box center [922, 203] width 11 height 11
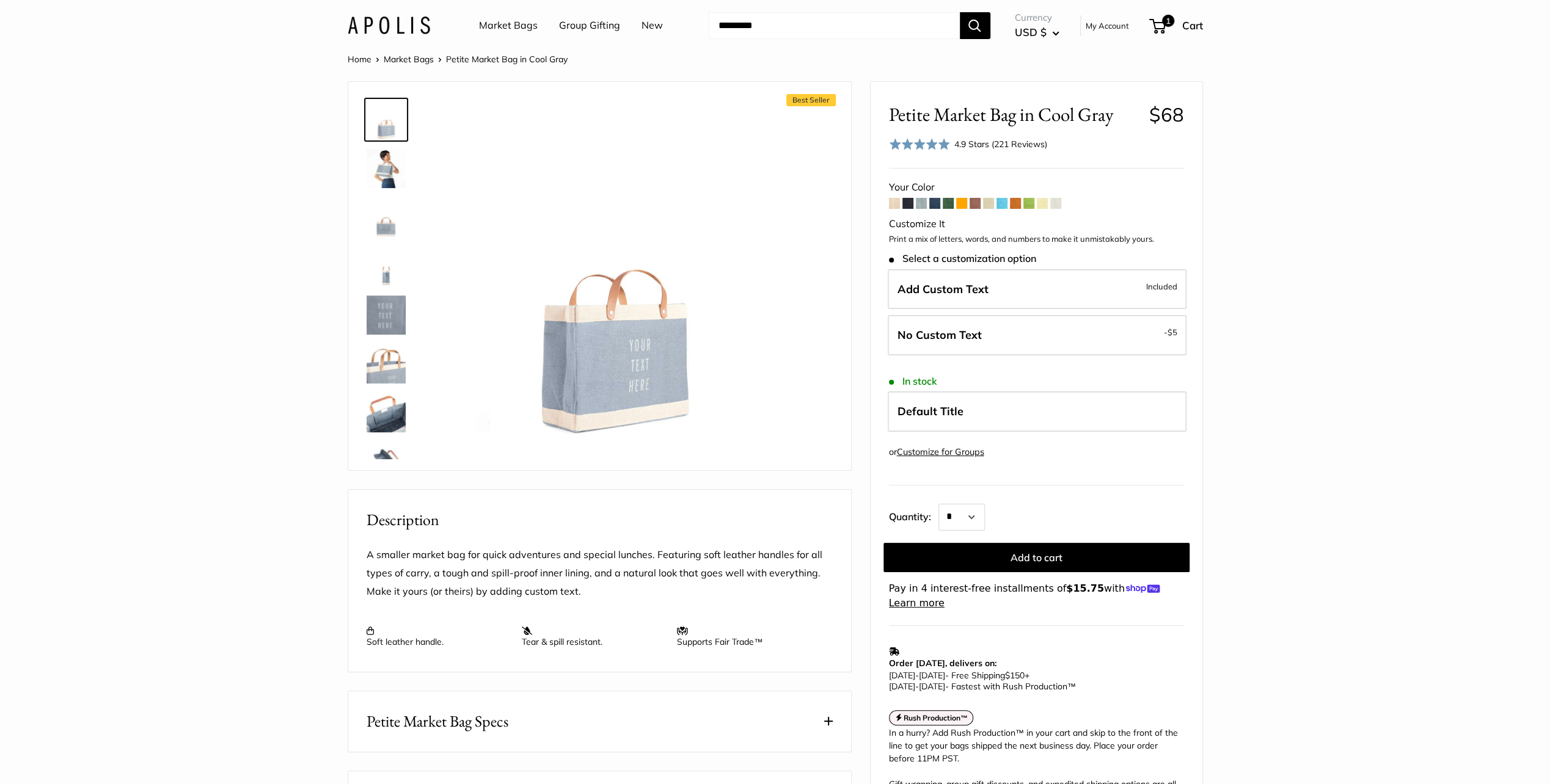
click at [1058, 205] on span at bounding box center [1056, 203] width 11 height 11
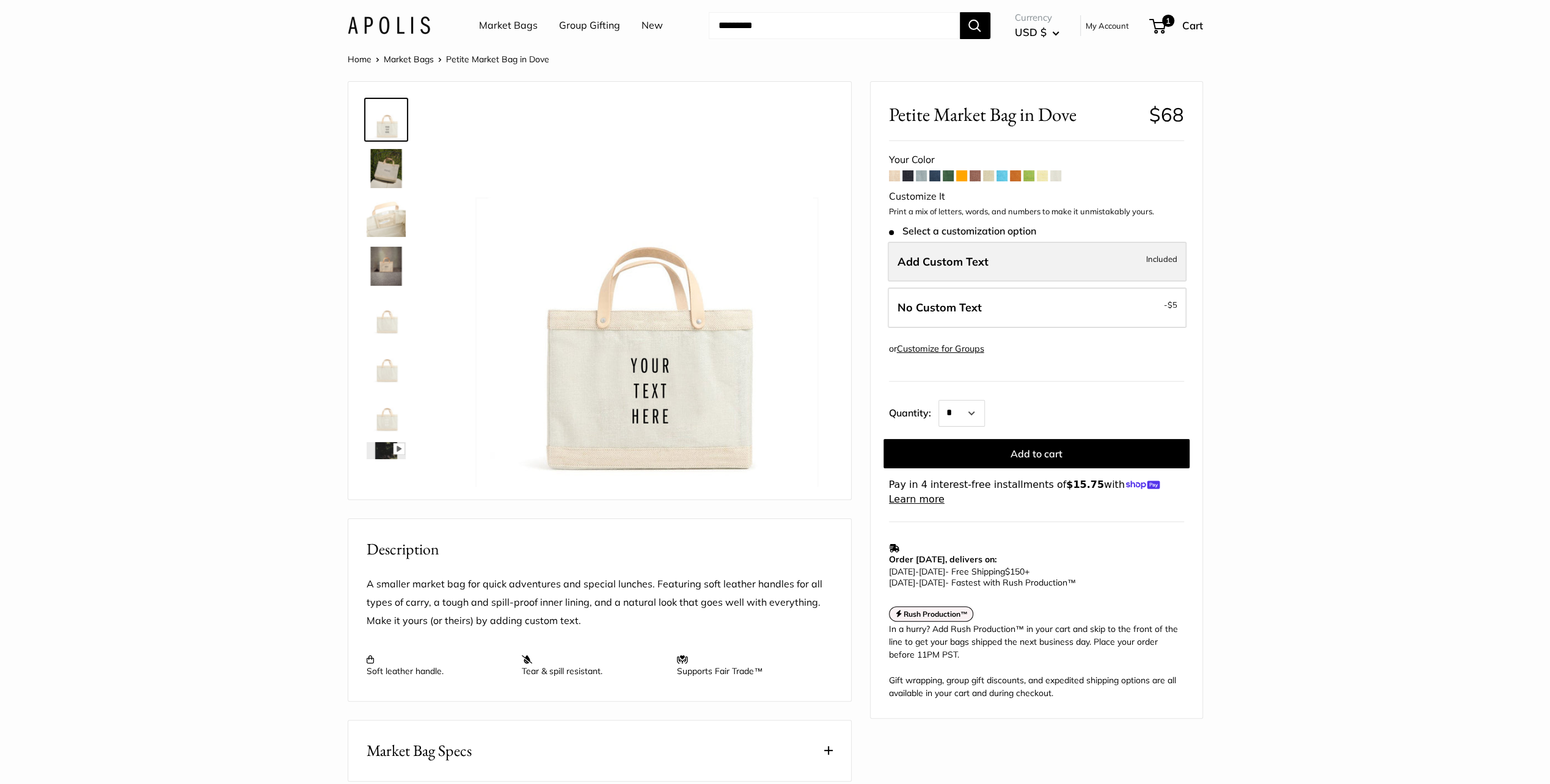
click at [965, 250] on label "Add Custom Text Included" at bounding box center [1036, 262] width 299 height 40
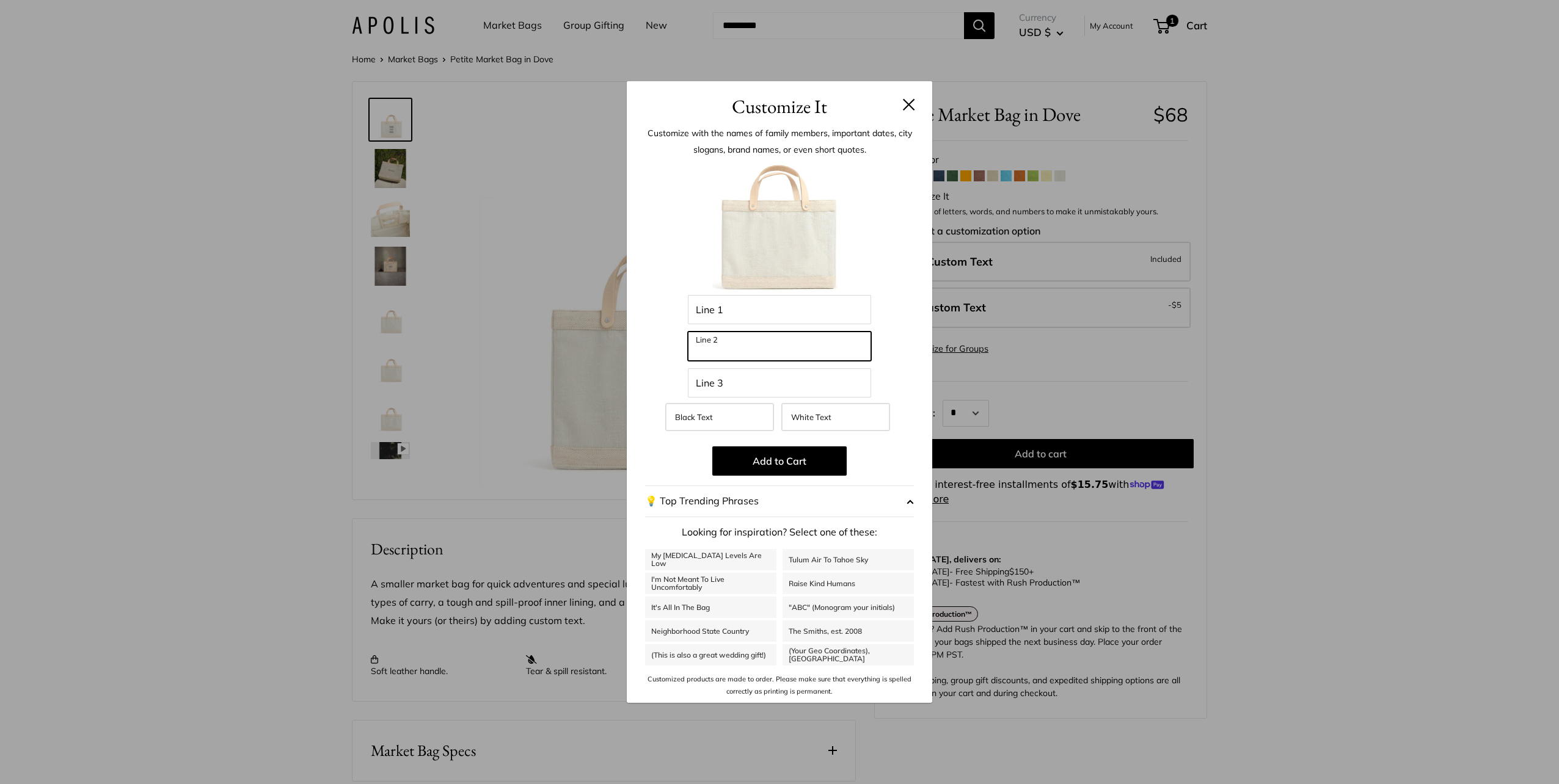
click at [741, 341] on input "Line 2" at bounding box center [780, 347] width 183 height 29
type input "*"
type input "*******"
click at [1415, 747] on div "Customize It Customize with the names of family members, important dates, city …" at bounding box center [780, 392] width 1559 height 784
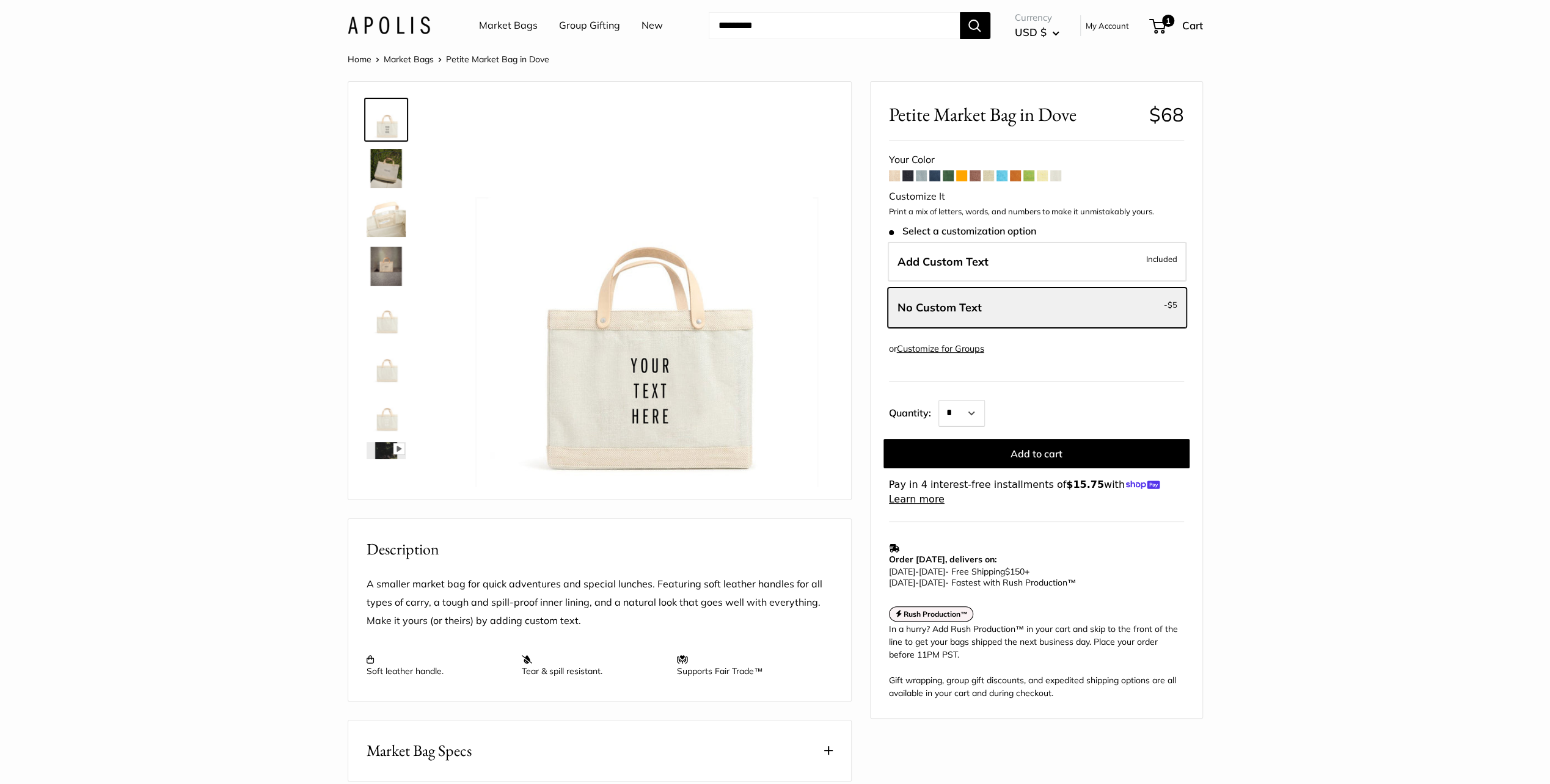
click at [950, 178] on span at bounding box center [948, 176] width 11 height 11
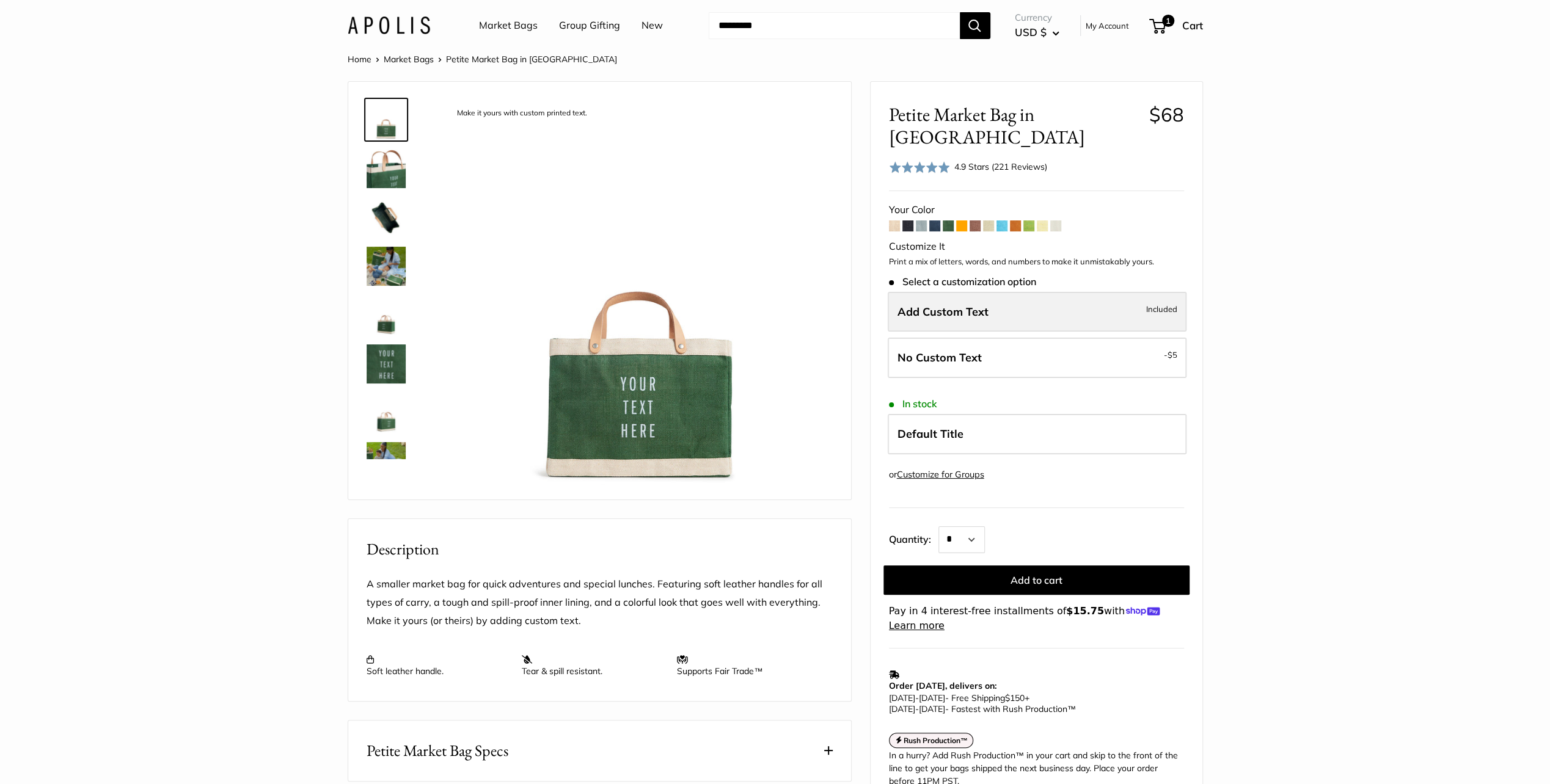
click at [931, 305] on span "Add Custom Text" at bounding box center [943, 312] width 91 height 14
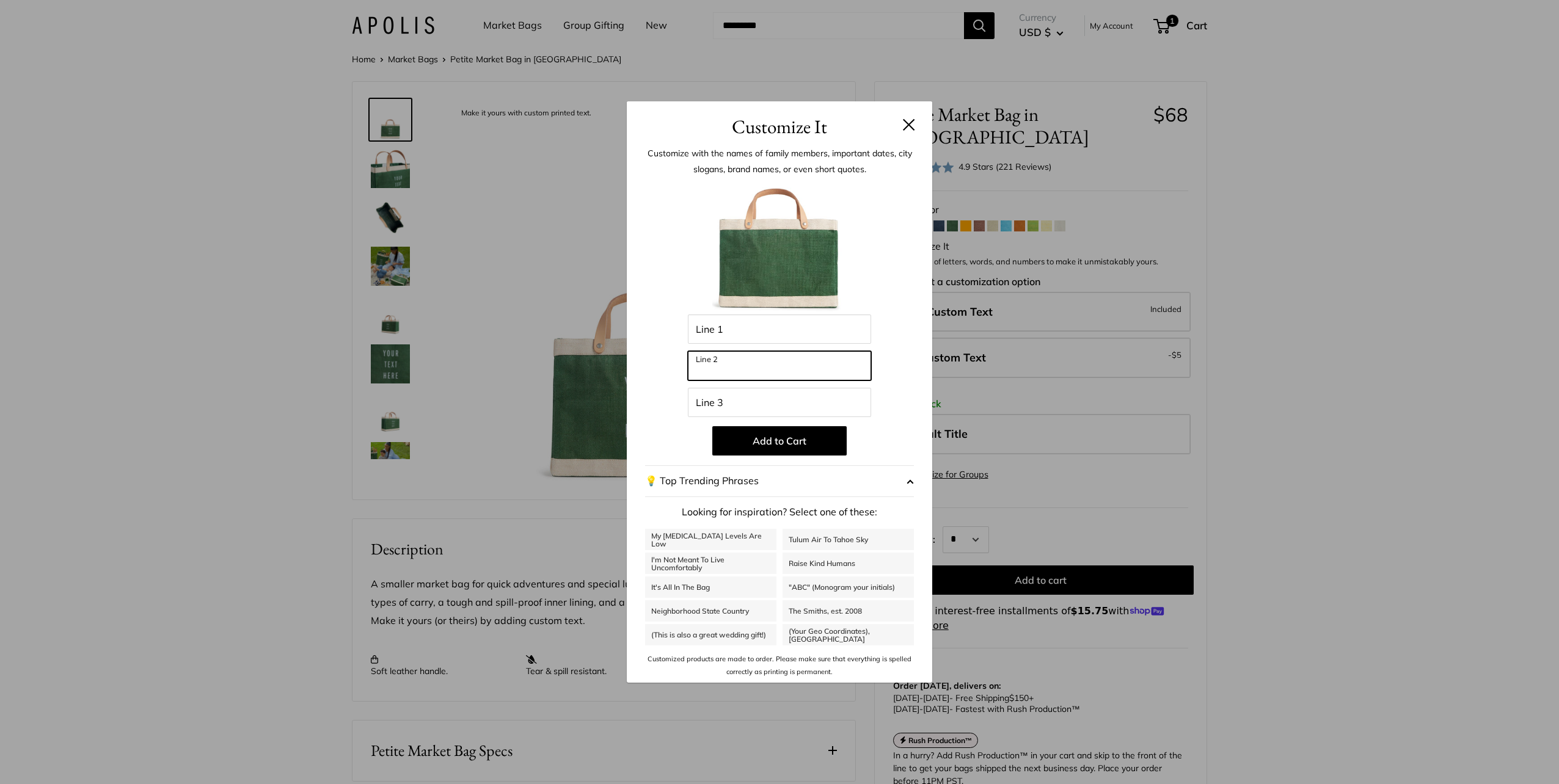
click at [747, 372] on input "Line 2" at bounding box center [780, 366] width 183 height 29
type input "*******"
click at [909, 119] on button at bounding box center [909, 125] width 12 height 12
